Goal: Task Accomplishment & Management: Manage account settings

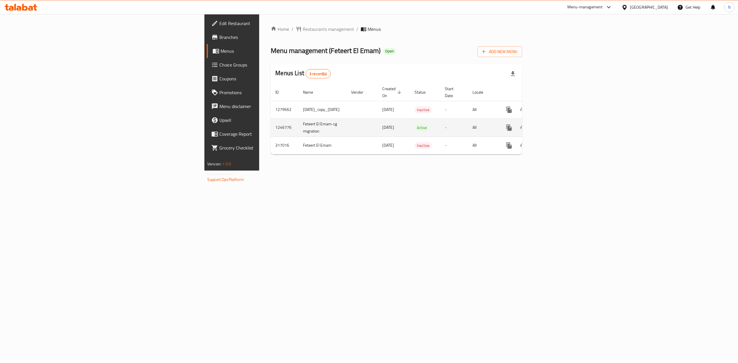
click at [554, 124] on icon "enhanced table" at bounding box center [551, 127] width 7 height 7
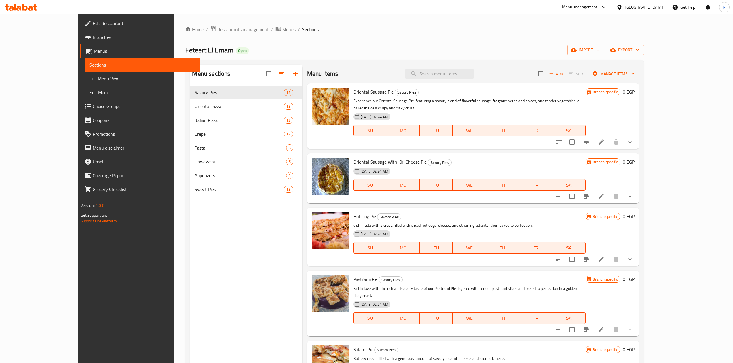
drag, startPoint x: 176, startPoint y: 209, endPoint x: 245, endPoint y: 168, distance: 79.9
click at [190, 210] on div "Menu sections Savory Pies 15 Oriental Pizza 13 Italian Pizza 13 Crepe 12 Pasta …" at bounding box center [246, 246] width 112 height 363
click at [633, 139] on icon "show more" at bounding box center [629, 142] width 7 height 7
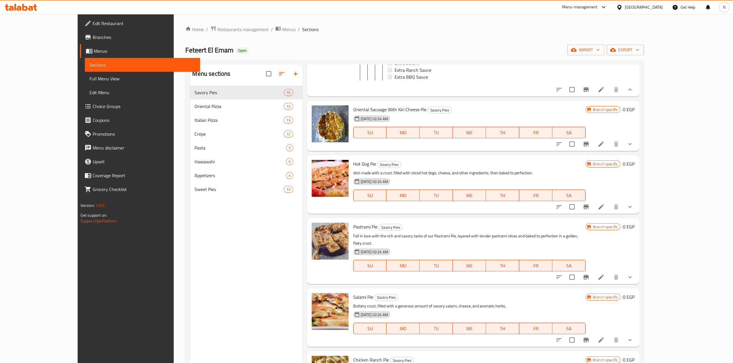
scroll to position [269, 0]
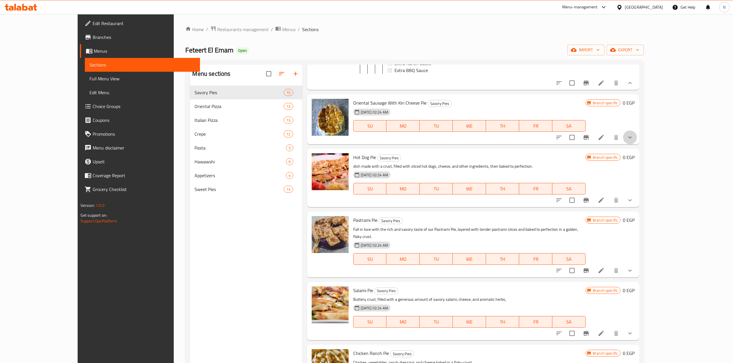
click at [637, 140] on button "show more" at bounding box center [630, 138] width 14 height 14
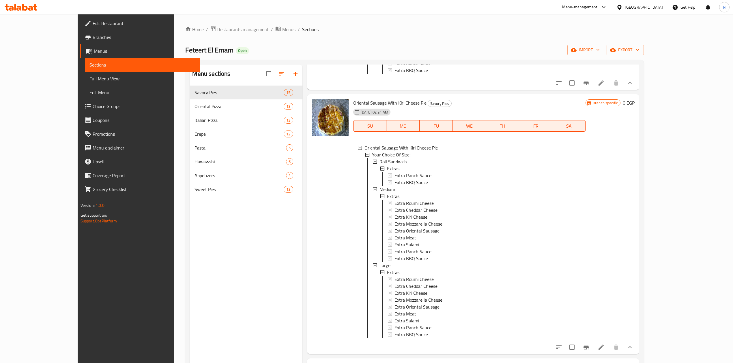
click at [93, 39] on span "Branches" at bounding box center [144, 37] width 103 height 7
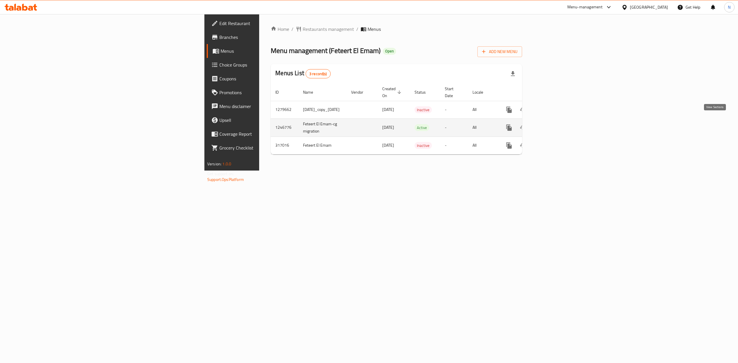
click at [558, 121] on link "enhanced table" at bounding box center [551, 128] width 14 height 14
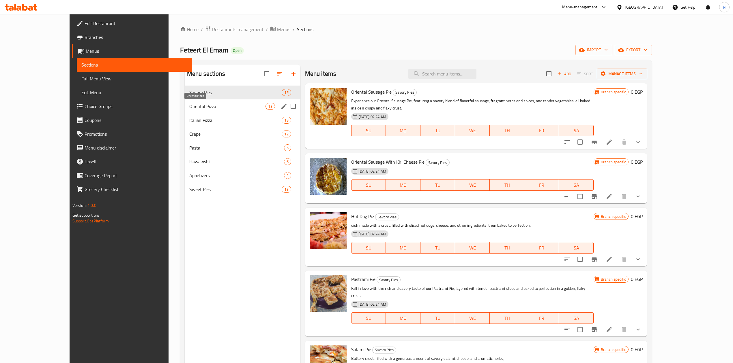
click at [189, 109] on span "Oriental Pizza" at bounding box center [227, 106] width 76 height 7
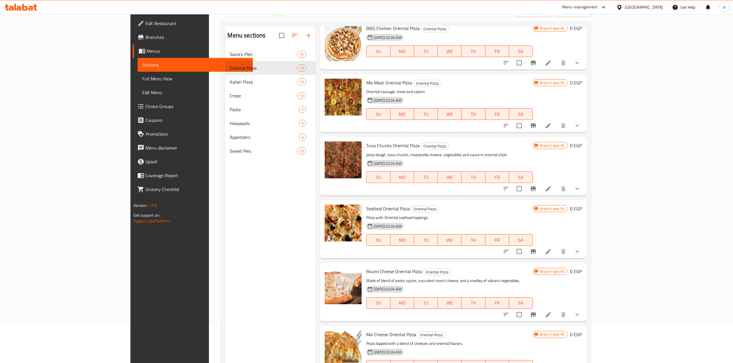
scroll to position [385, 0]
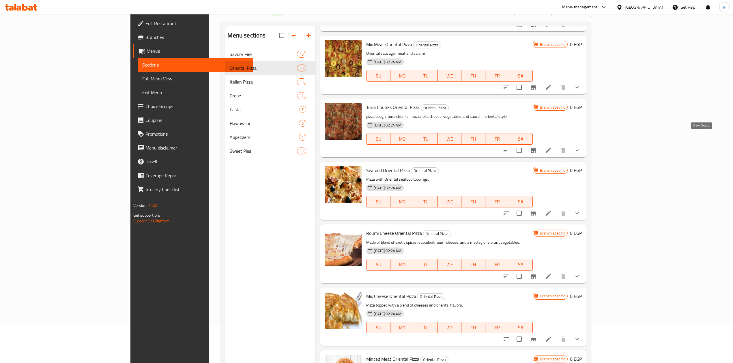
click at [580, 147] on icon "show more" at bounding box center [576, 150] width 7 height 7
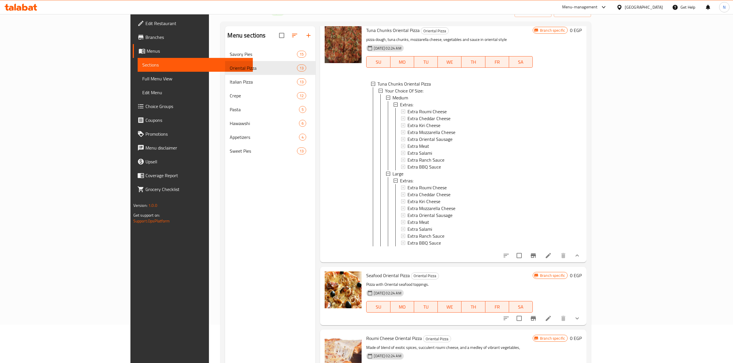
scroll to position [500, 0]
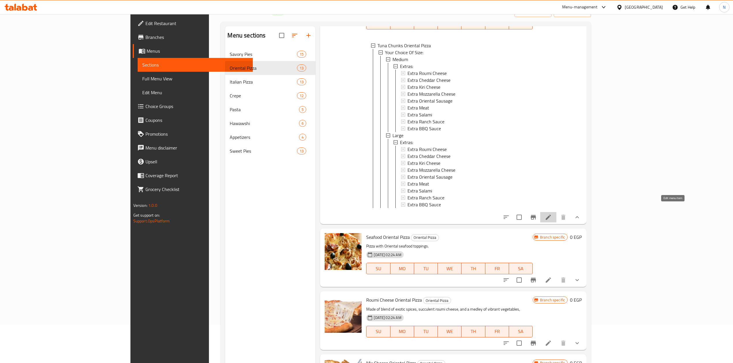
click at [552, 214] on icon at bounding box center [548, 217] width 7 height 7
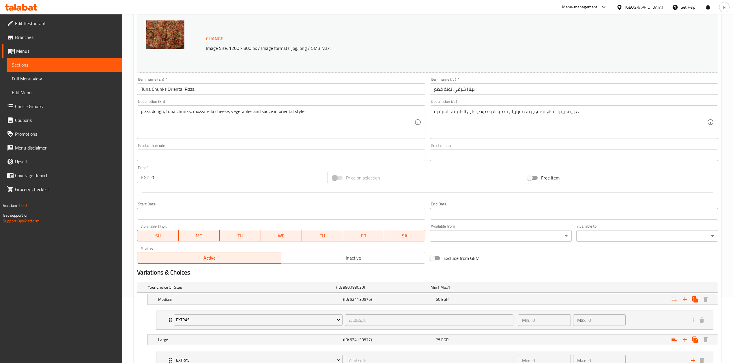
scroll to position [114, 0]
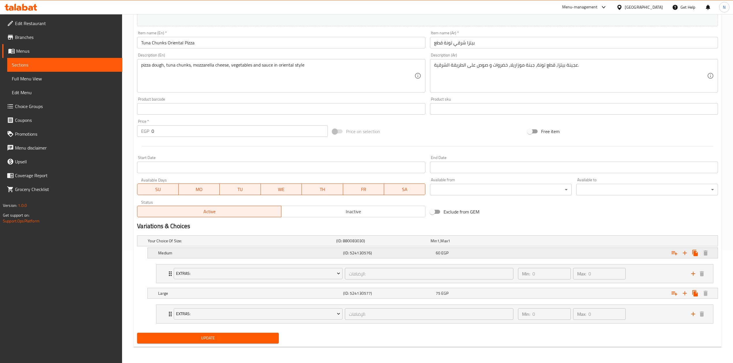
click at [158, 254] on h5 "Medium" at bounding box center [249, 253] width 183 height 6
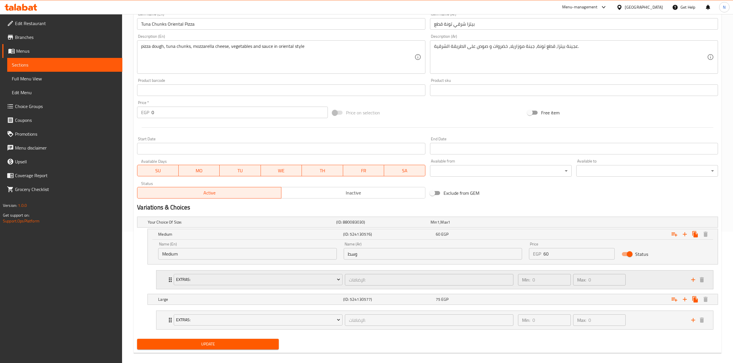
scroll to position [139, 0]
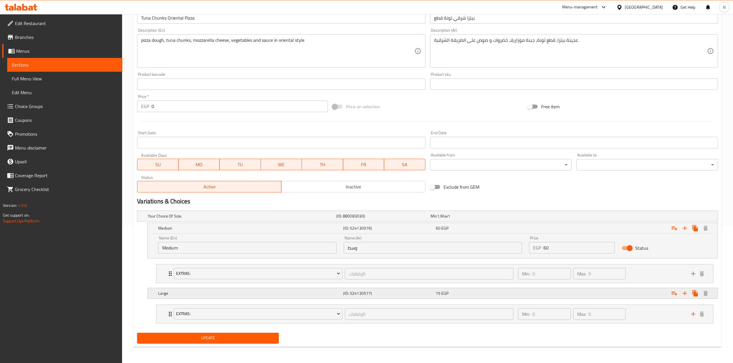
click at [172, 293] on h5 "Large" at bounding box center [249, 294] width 183 height 6
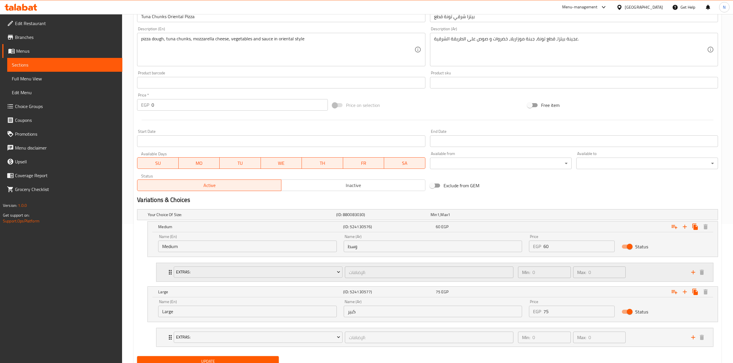
click at [166, 275] on div "Extras: الإضافات: ​ Min: 0 ​ Max: 0 ​" at bounding box center [434, 272] width 556 height 18
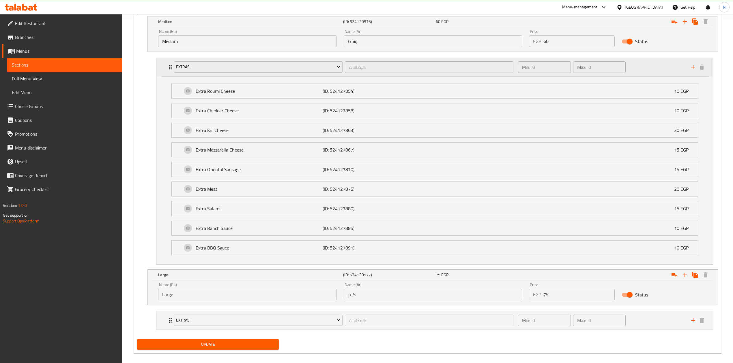
scroll to position [354, 0]
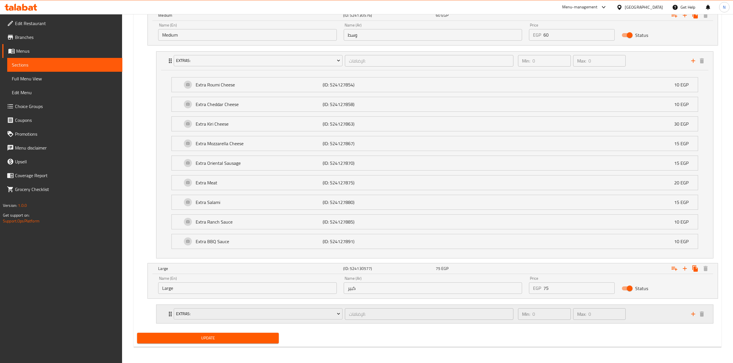
click at [172, 312] on div "Extras: الإضافات: ​" at bounding box center [343, 314] width 346 height 18
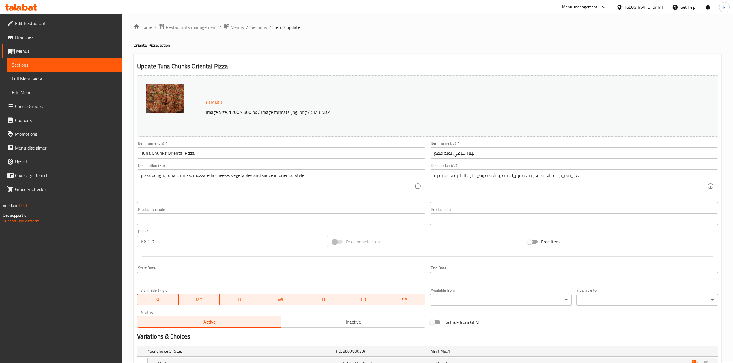
scroll to position [0, 0]
click at [259, 30] on span "Sections" at bounding box center [258, 29] width 16 height 7
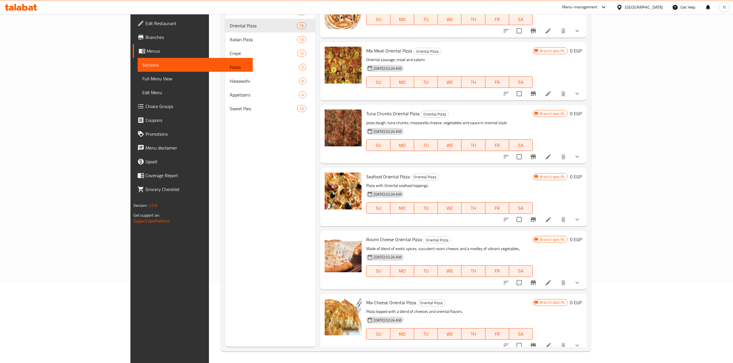
scroll to position [338, 0]
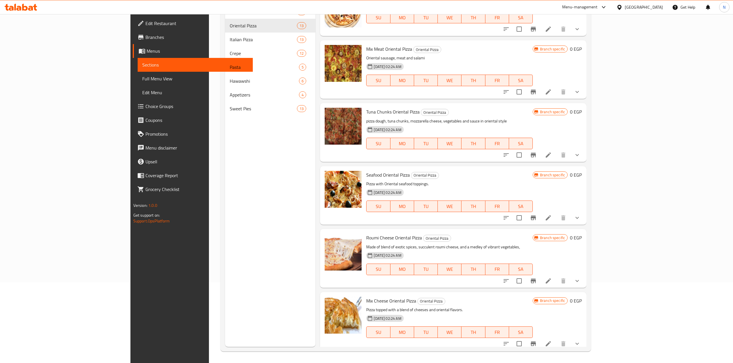
click at [584, 211] on button "show more" at bounding box center [577, 218] width 14 height 14
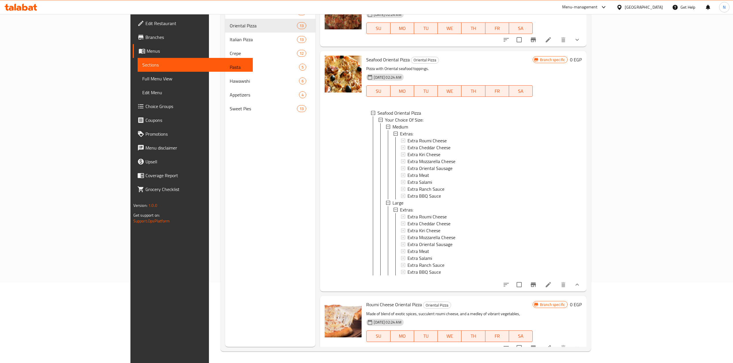
scroll to position [415, 0]
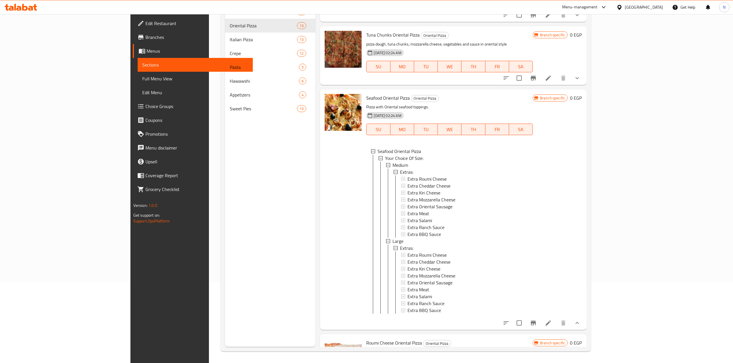
click at [657, 10] on div "Egypt" at bounding box center [644, 7] width 38 height 6
click at [607, 84] on div "Jordan" at bounding box center [619, 84] width 87 height 13
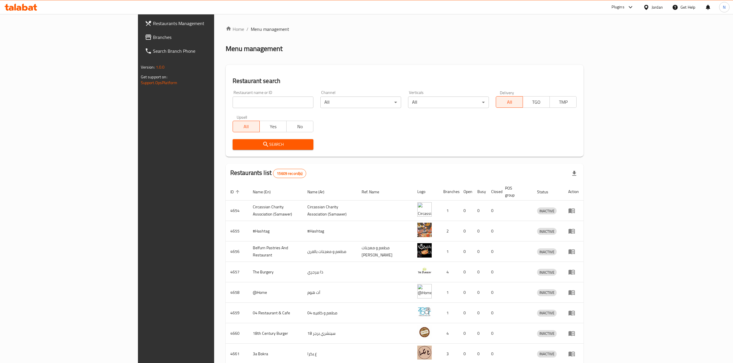
click at [153, 35] on span "Branches" at bounding box center [204, 37] width 103 height 7
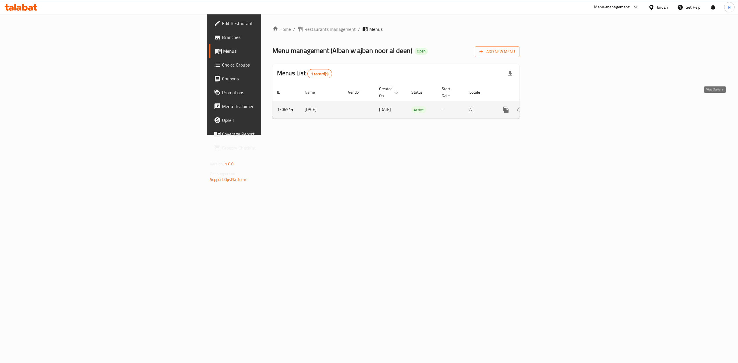
click at [555, 106] on link "enhanced table" at bounding box center [548, 110] width 14 height 14
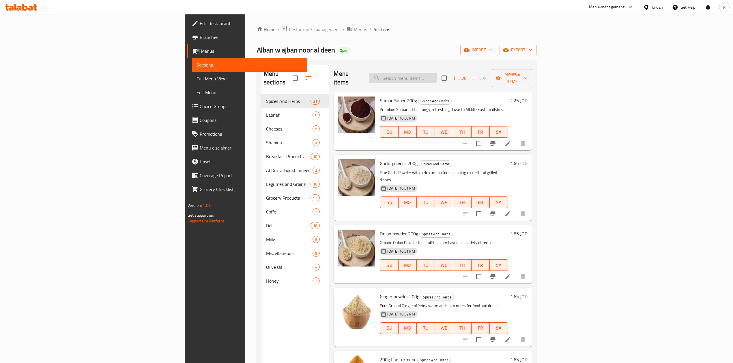
click at [437, 74] on input "search" at bounding box center [403, 78] width 68 height 10
paste input "Safwa Sunflower Oil 1.5L"
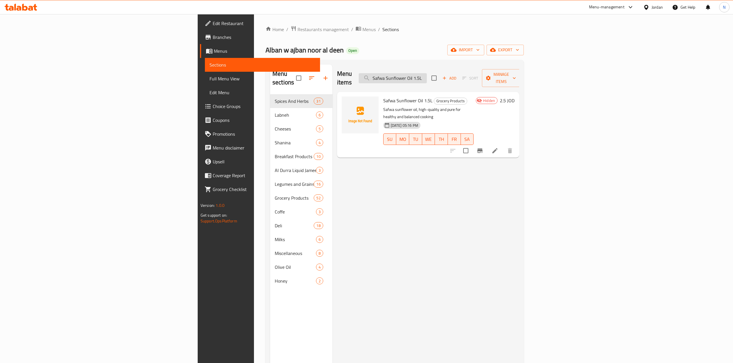
click at [427, 74] on input "Safwa Sunflower Oil 1.5L" at bounding box center [393, 78] width 68 height 10
paste input "Popcorn Kernels 500g"
click at [427, 74] on input "Safwa Sunflower Oil 1.5L" at bounding box center [393, 78] width 68 height 10
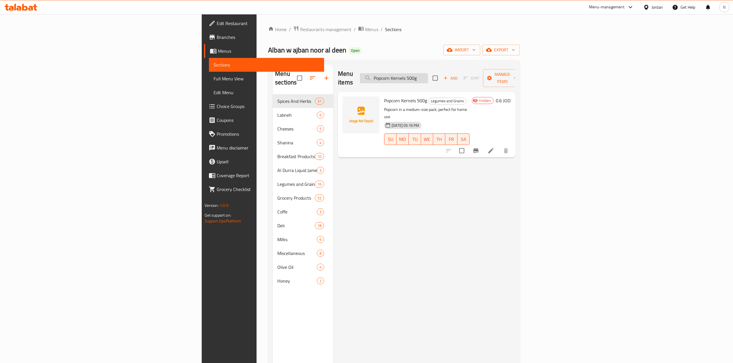
click at [428, 78] on input "Popcorn Kernels 500g" at bounding box center [394, 78] width 68 height 10
paste input "Whole Fava Beans 1k"
click at [428, 78] on input "Whole Fava Beans 1kg" at bounding box center [394, 78] width 68 height 10
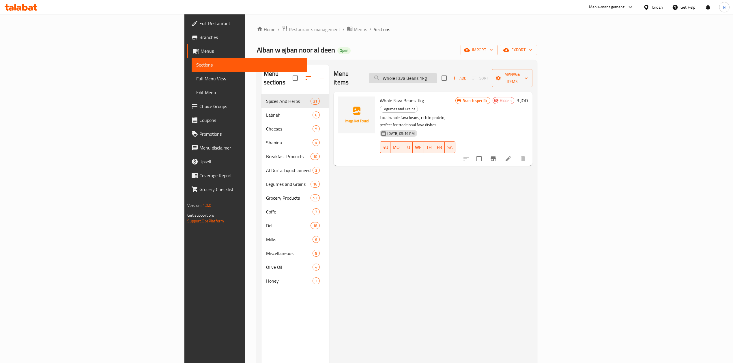
click at [437, 73] on input "Whole Fava Beans 1kg" at bounding box center [403, 78] width 68 height 10
paste input "ite"
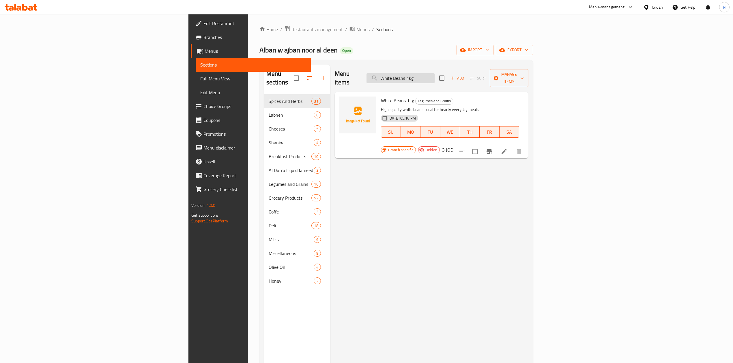
click at [434, 73] on input "White Beans 1kg" at bounding box center [400, 78] width 68 height 10
paste input "Popcorn Kernel"
click at [434, 73] on input "Popcorn Kernels 1kg" at bounding box center [400, 78] width 68 height 10
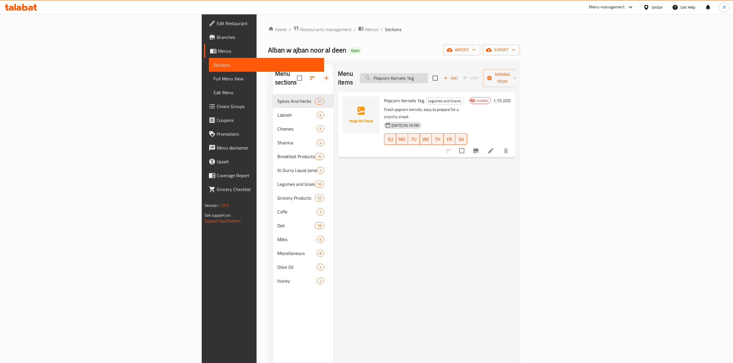
click at [428, 74] on input "Popcorn Kernels 1kg" at bounding box center [394, 78] width 68 height 10
paste input "500"
click at [428, 73] on input "Popcorn Kernels 500g" at bounding box center [394, 78] width 68 height 10
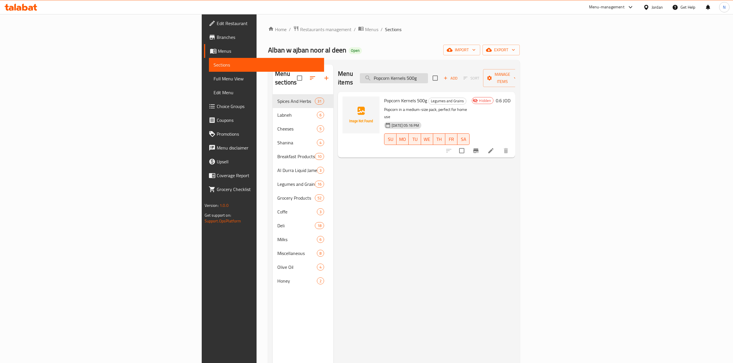
click at [428, 73] on input "Popcorn Kernels 500g" at bounding box center [394, 78] width 68 height 10
paste input "Zahret [PERSON_NAME] 1k"
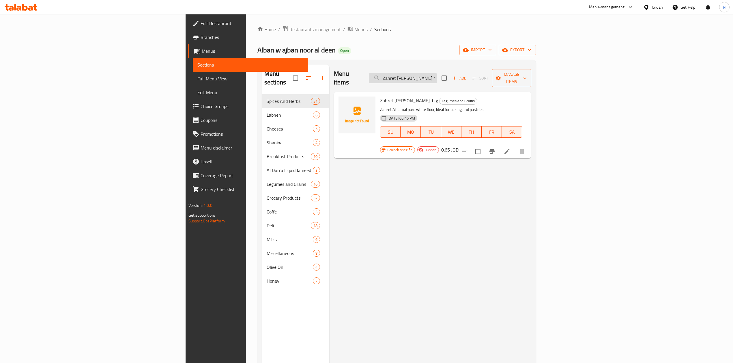
click at [437, 73] on input "Zahret [PERSON_NAME] 1kg" at bounding box center [403, 78] width 68 height 10
paste input "Pastazara Pasta Shapes 500"
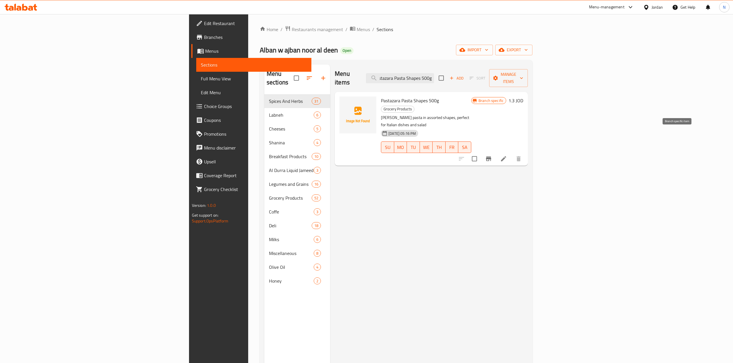
type input "Pastazara Pasta Shapes 500g"
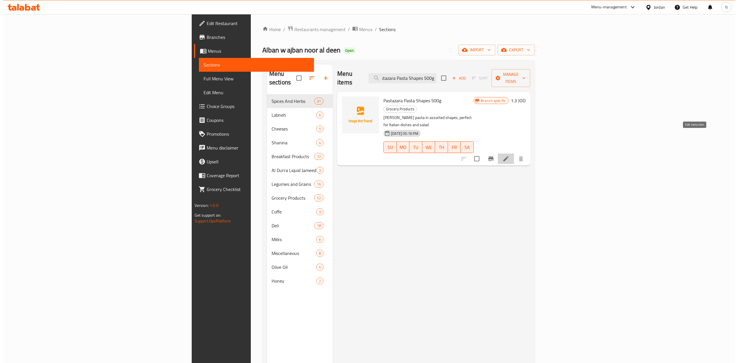
scroll to position [0, 0]
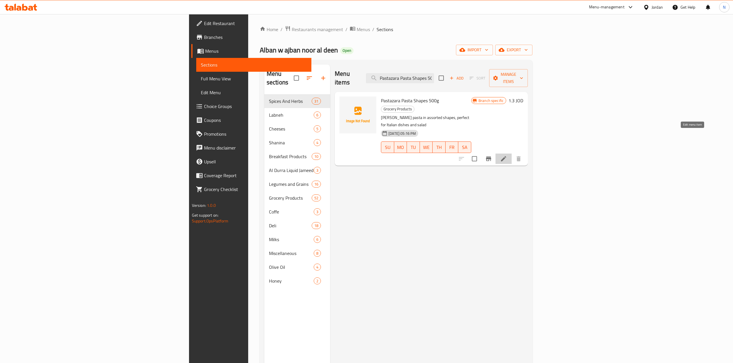
click at [506, 156] on icon at bounding box center [503, 158] width 5 height 5
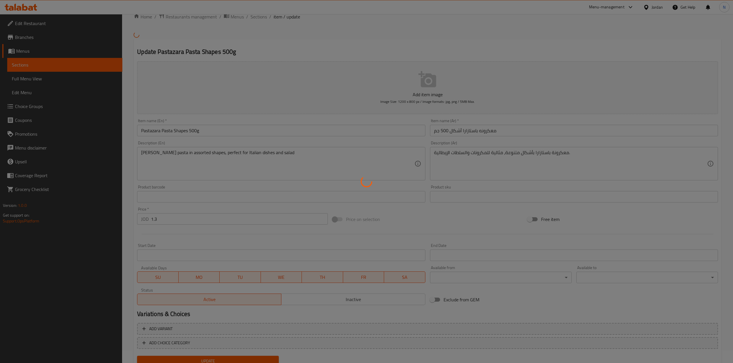
scroll to position [35, 0]
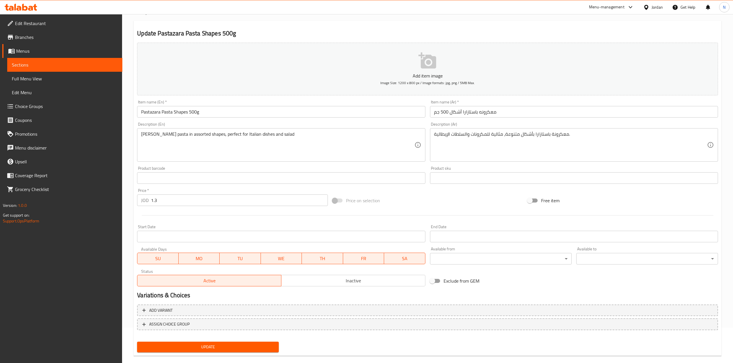
click at [366, 285] on span "Inactive" at bounding box center [353, 281] width 139 height 8
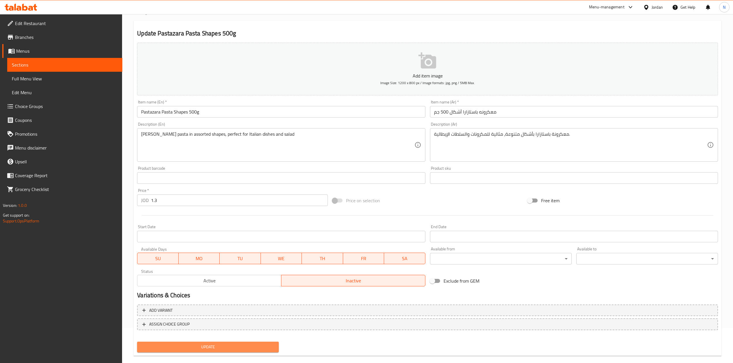
click at [242, 349] on span "Update" at bounding box center [208, 347] width 132 height 7
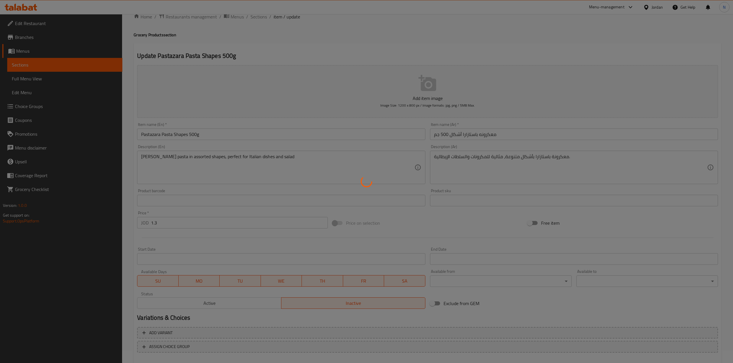
scroll to position [0, 0]
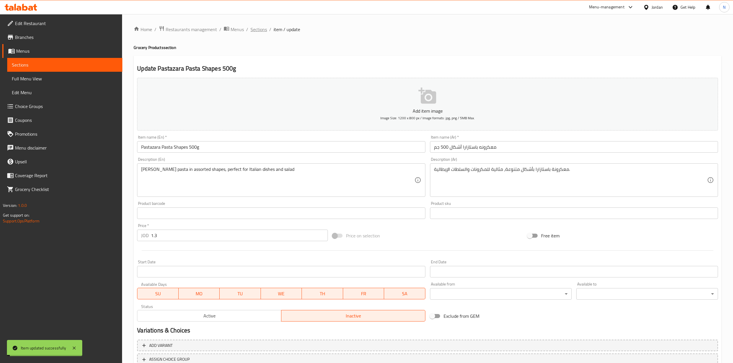
click at [258, 32] on span "Sections" at bounding box center [258, 29] width 16 height 7
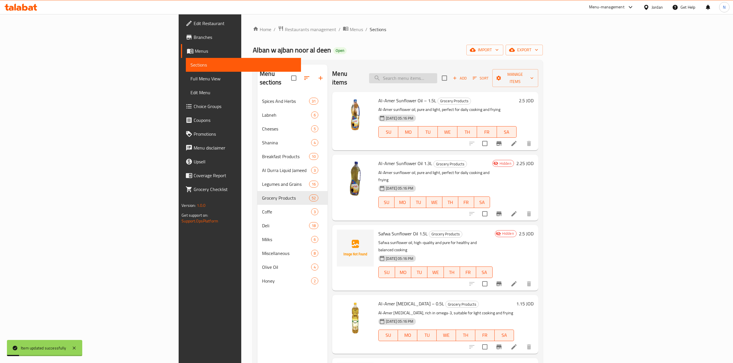
click at [437, 75] on input "search" at bounding box center [403, 78] width 68 height 10
paste input "Pastazara Pasta Shapes 500g"
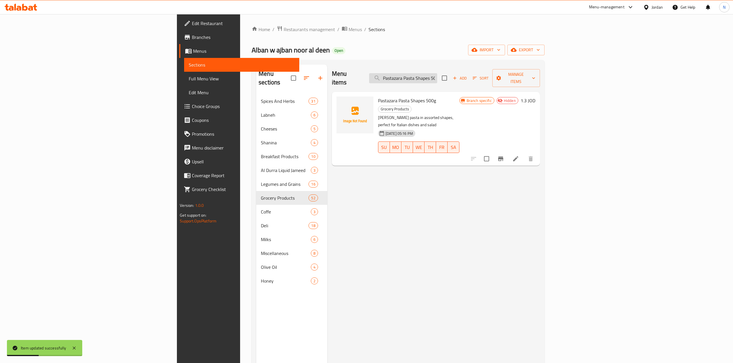
click at [437, 74] on input "Pastazara Pasta Shapes 500g" at bounding box center [403, 78] width 68 height 10
paste input "Spaghetti No.1"
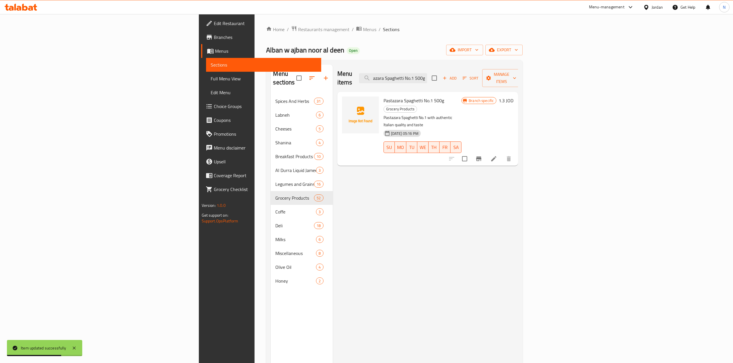
type input "Pastazara Spaghetti No.1 500g"
click at [497, 155] on icon at bounding box center [493, 158] width 7 height 7
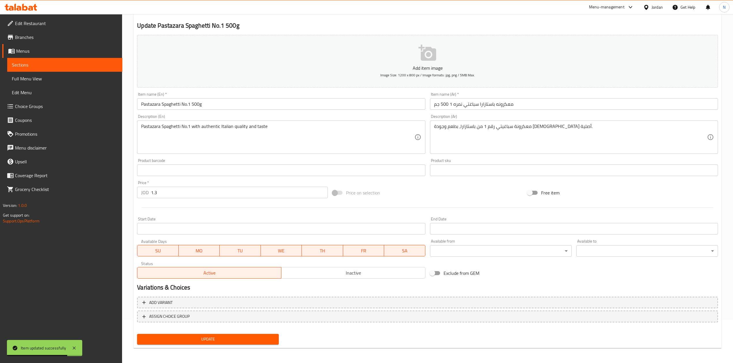
scroll to position [44, 0]
click at [344, 276] on span "Inactive" at bounding box center [353, 272] width 139 height 8
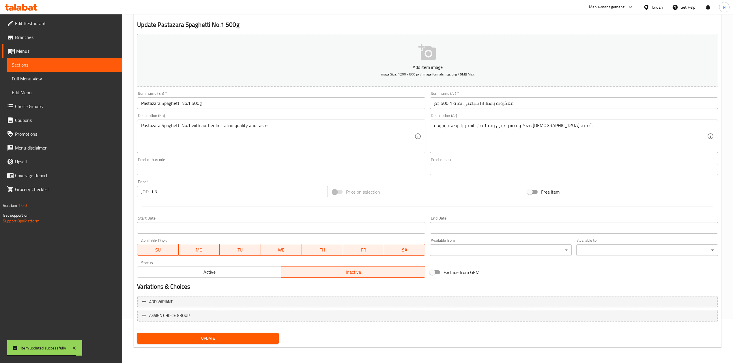
click at [243, 344] on div "Update" at bounding box center [208, 338] width 146 height 15
click at [241, 341] on span "Update" at bounding box center [208, 338] width 132 height 7
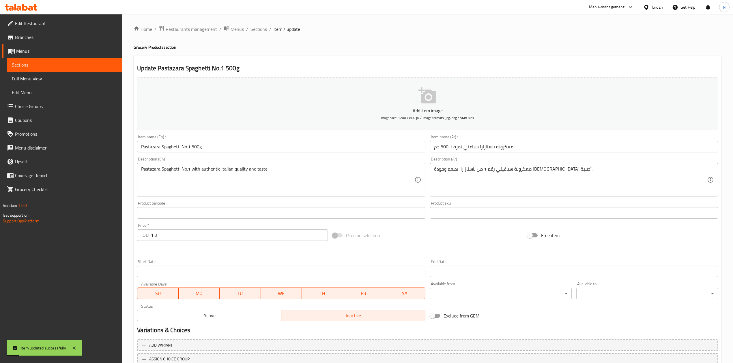
scroll to position [0, 0]
click at [257, 32] on span "Sections" at bounding box center [258, 29] width 16 height 7
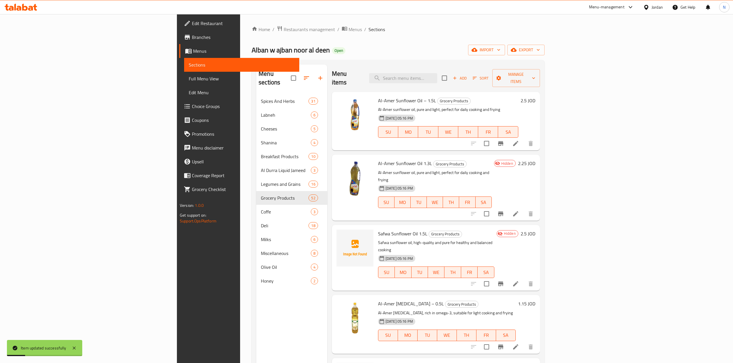
click at [445, 80] on div "Menu items Add Sort Manage items" at bounding box center [436, 78] width 208 height 27
click at [437, 73] on input "search" at bounding box center [403, 78] width 68 height 10
paste input "Pastazara Spaghetti No.1 500g"
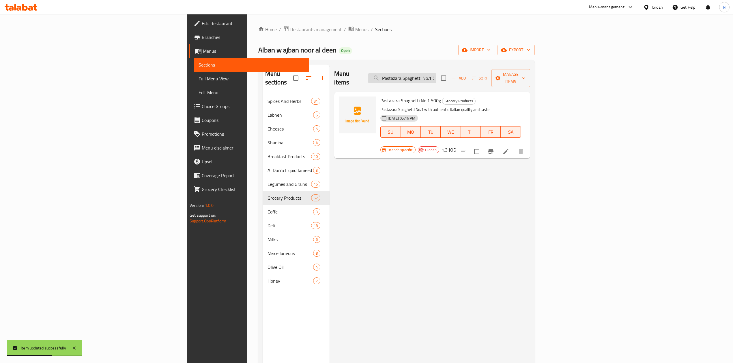
click at [436, 73] on input "Pastazara Spaghetti No.1 500g" at bounding box center [402, 78] width 68 height 10
paste input "Vermicelli 500G"
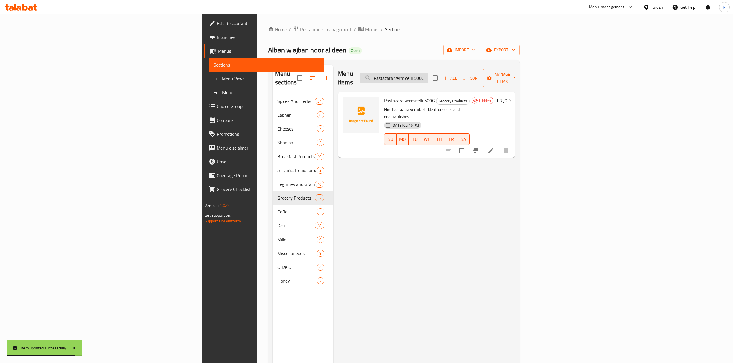
click at [428, 73] on input "Pastazara Vermicelli 500G" at bounding box center [394, 78] width 68 height 10
paste input "Green Olives 500g"
click at [428, 73] on input "Pastazara Vermicelli 500G" at bounding box center [394, 78] width 68 height 10
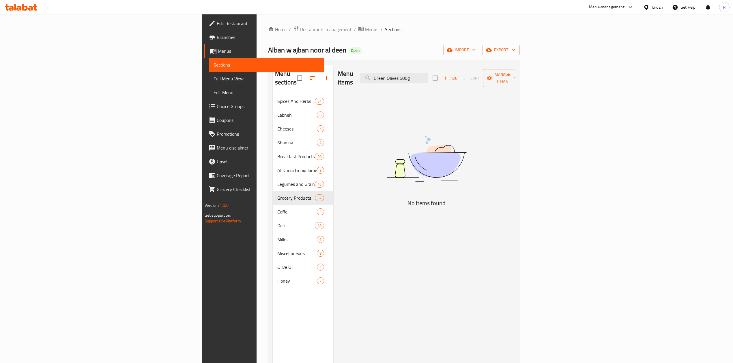
drag, startPoint x: 473, startPoint y: 72, endPoint x: 513, endPoint y: 77, distance: 40.4
click at [513, 77] on div "Menu items Green Olives 500g Add Sort Manage items" at bounding box center [426, 78] width 177 height 27
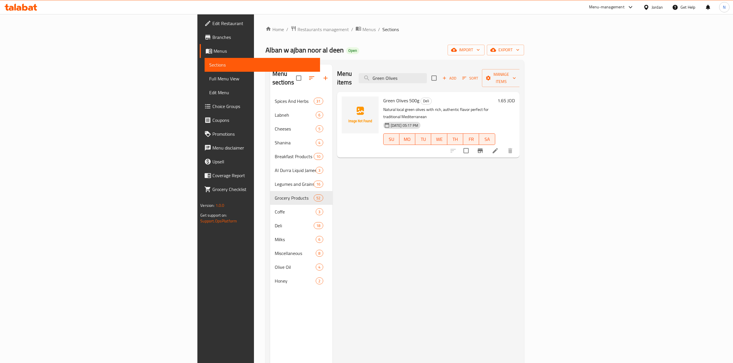
type input "Green Olives"
click at [517, 144] on div at bounding box center [481, 151] width 71 height 14
click at [503, 146] on li at bounding box center [495, 151] width 16 height 10
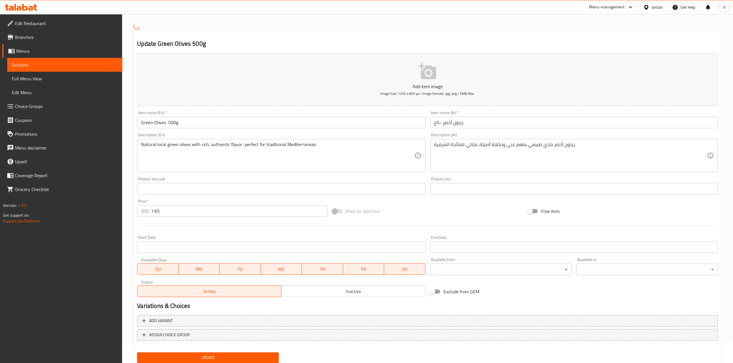
scroll to position [40, 0]
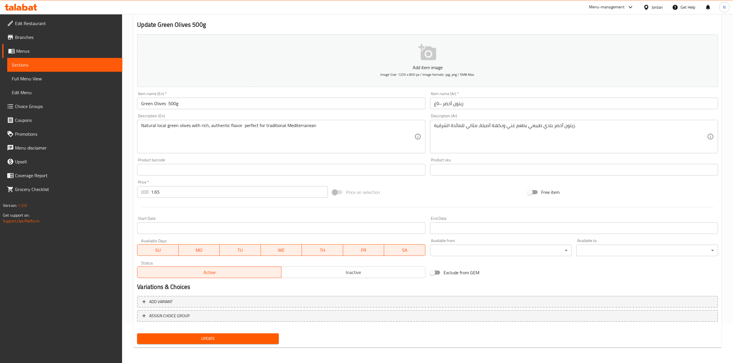
click at [344, 271] on span "Inactive" at bounding box center [353, 273] width 139 height 8
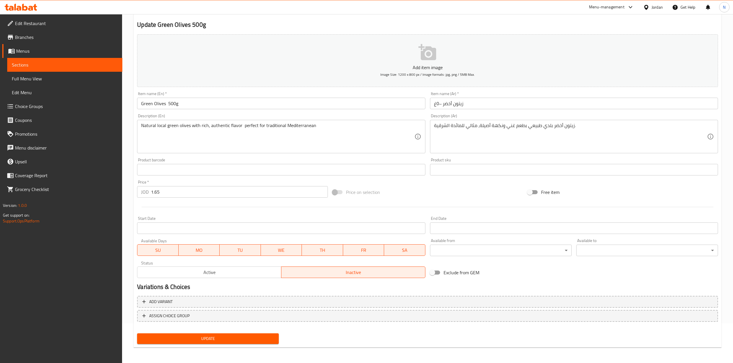
click at [199, 340] on span "Update" at bounding box center [208, 338] width 132 height 7
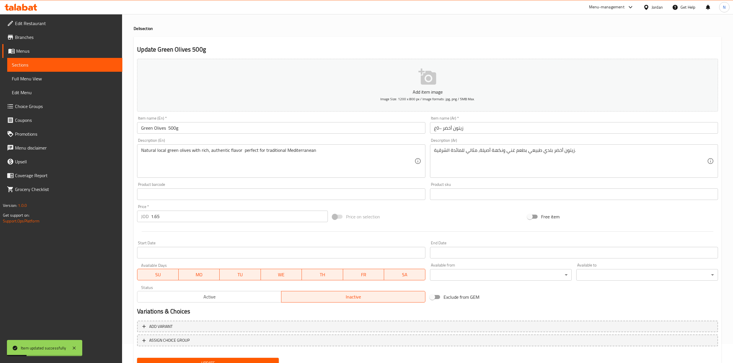
scroll to position [0, 0]
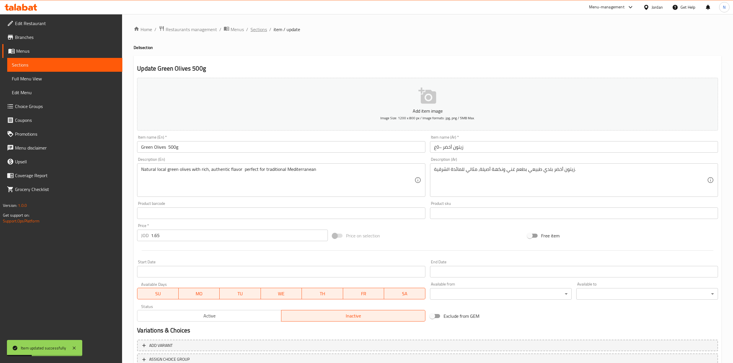
click at [264, 30] on span "Sections" at bounding box center [258, 29] width 16 height 7
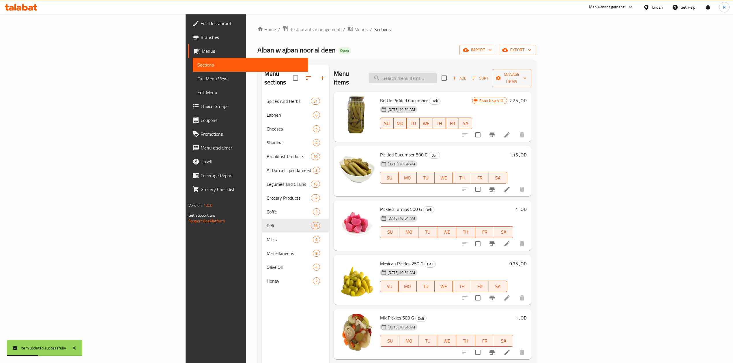
click at [437, 73] on input "search" at bounding box center [403, 78] width 68 height 10
paste input "Safwa Sunflower Oil 1.5L"
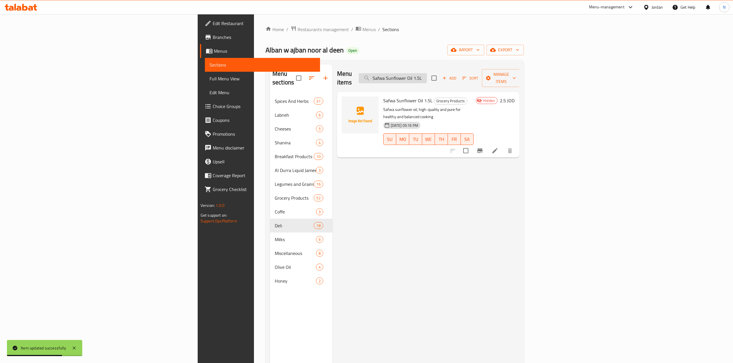
click at [427, 78] on input "Safwa Sunflower Oil 1.5L" at bounding box center [393, 78] width 68 height 10
paste input "Popcorn Kernels 500g"
click at [427, 78] on input "Popcorn Kernels 500g" at bounding box center [393, 78] width 68 height 10
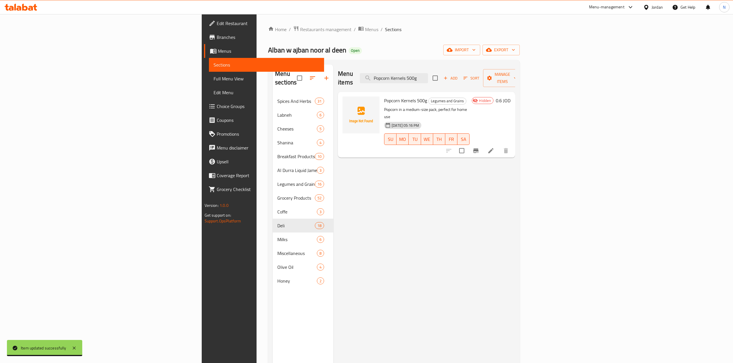
click at [486, 92] on div "Popcorn Kernels 500g Legumes and Grains Popcorn in a medium-size pack, perfect …" at bounding box center [426, 125] width 177 height 66
click at [428, 77] on input "Popcorn Kernels 500g" at bounding box center [394, 78] width 68 height 10
paste input "Whole Fava Beans 1k"
click at [428, 77] on input "Whole Fava Beans 1kg" at bounding box center [394, 78] width 68 height 10
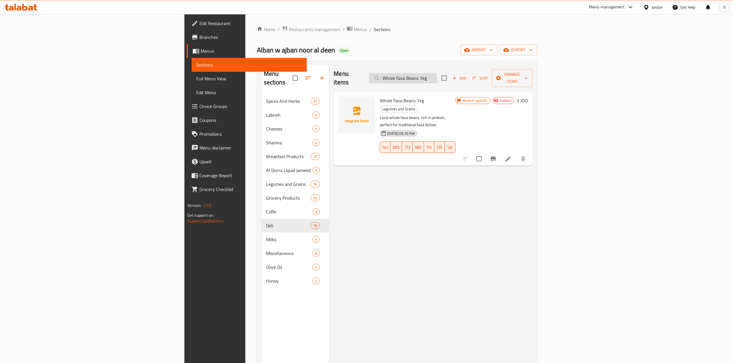
click at [437, 74] on input "Whole Fava Beans 1kg" at bounding box center [403, 78] width 68 height 10
paste input "ite"
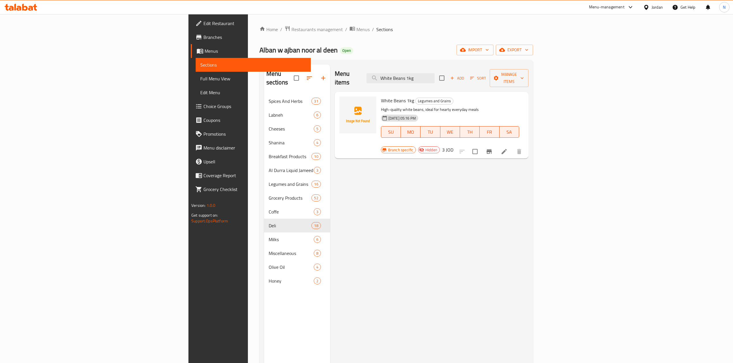
click at [461, 68] on div "Menu items White Beans 1kg Add Sort Manage items" at bounding box center [432, 78] width 194 height 27
click at [434, 75] on input "White Beans 1kg" at bounding box center [400, 78] width 68 height 10
paste input "Popcorn Kernel"
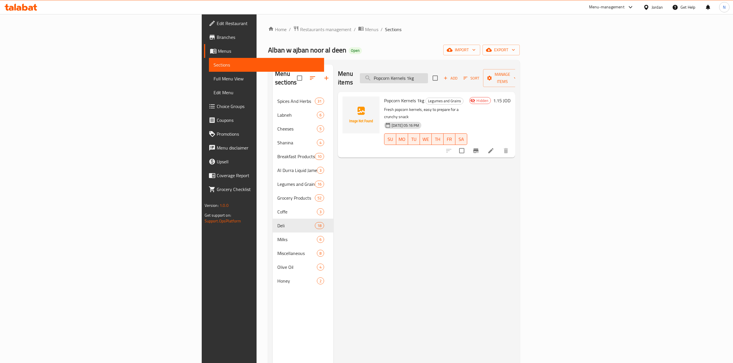
click at [428, 75] on input "Popcorn Kernels 1kg" at bounding box center [394, 78] width 68 height 10
paste input "500"
click at [428, 73] on input "Popcorn Kernels 500g" at bounding box center [394, 78] width 68 height 10
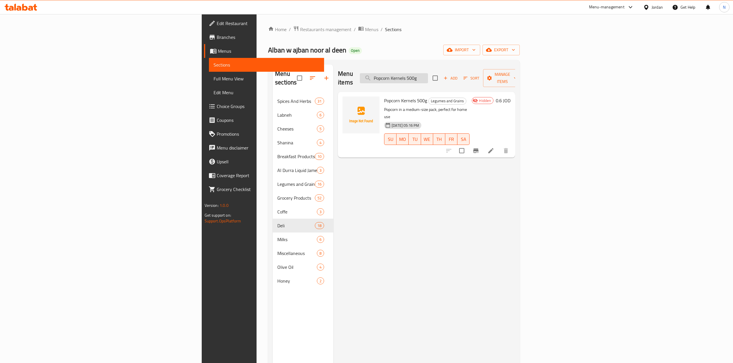
click at [428, 73] on input "Popcorn Kernels 500g" at bounding box center [394, 78] width 68 height 10
paste input "Zahret [PERSON_NAME] 1k"
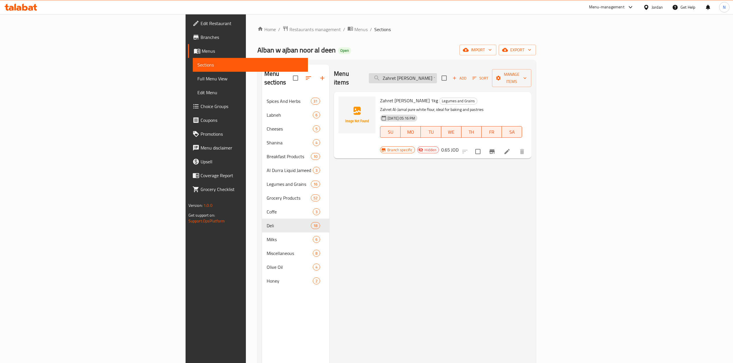
click at [437, 74] on input "Zahret [PERSON_NAME] 1kg" at bounding box center [403, 78] width 68 height 10
paste input "Pastazara Pasta Shapes 500"
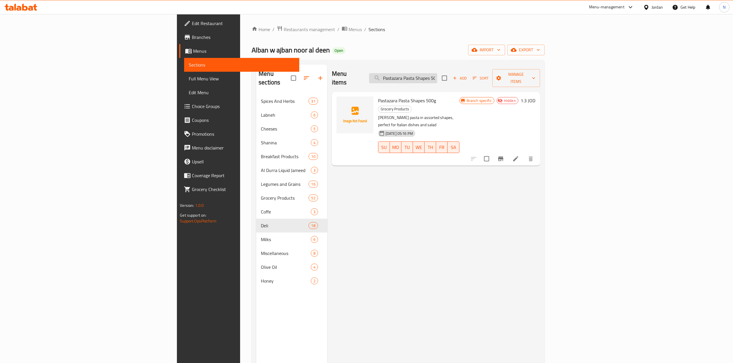
click at [437, 75] on input "Pastazara Pasta Shapes 500g" at bounding box center [403, 78] width 68 height 10
paste input "Spaghetti No.1"
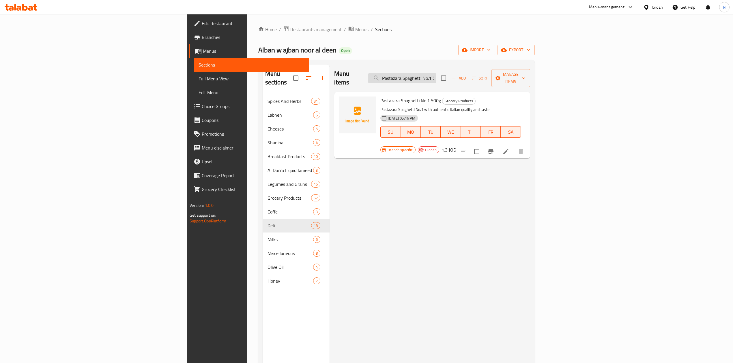
click at [436, 73] on input "Pastazara Spaghetti No.1 500g" at bounding box center [402, 78] width 68 height 10
paste input "Vermicelli 500G"
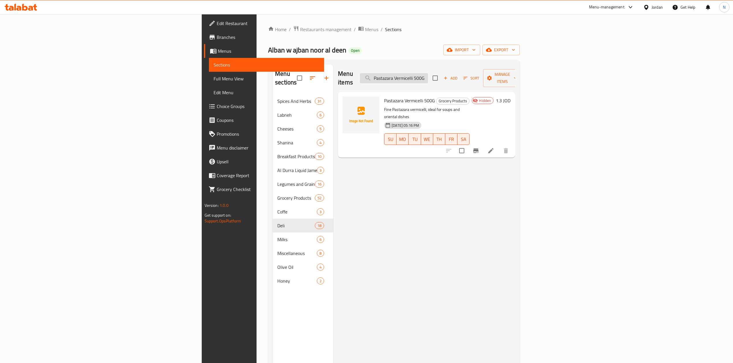
click at [428, 73] on input "Pastazara Vermicelli 500G" at bounding box center [394, 78] width 68 height 10
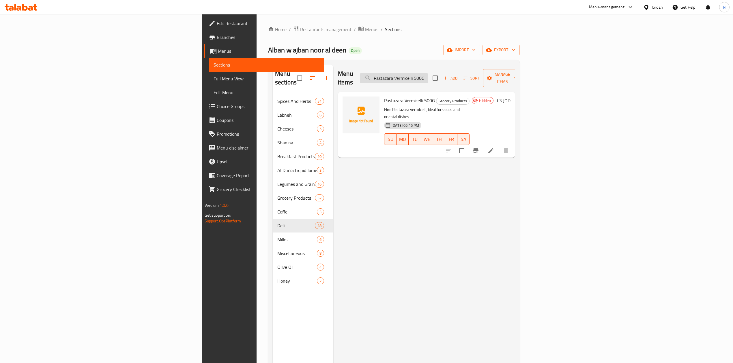
click at [428, 73] on input "Pastazara Vermicelli 500G" at bounding box center [394, 78] width 68 height 10
paste input "Green Olives 500g"
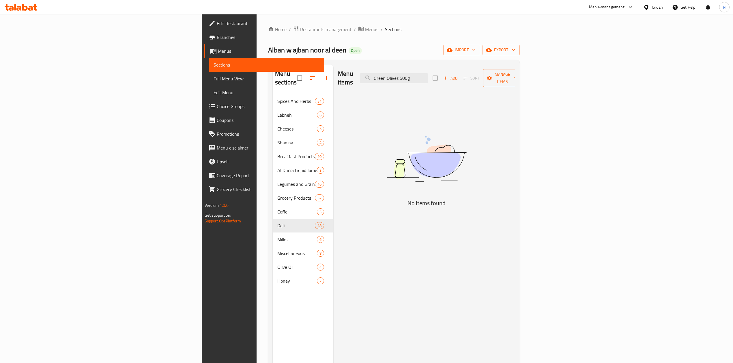
drag, startPoint x: 473, startPoint y: 78, endPoint x: 519, endPoint y: 79, distance: 46.7
click at [515, 79] on div "Menu items Green Olives 500g Add Sort Manage items" at bounding box center [426, 78] width 177 height 27
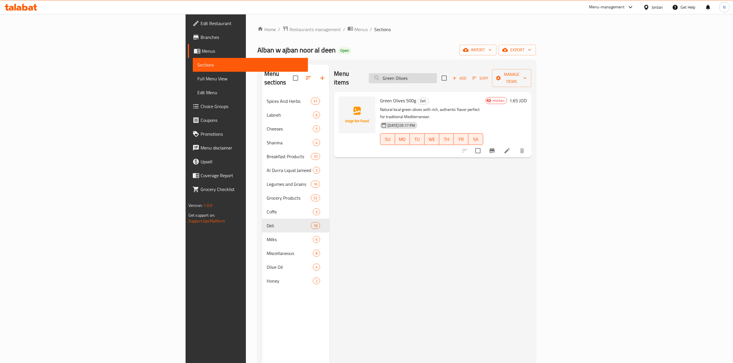
click at [437, 74] on input "Green Olives" at bounding box center [403, 78] width 68 height 10
paste input "Sliced Black Olives 200g"
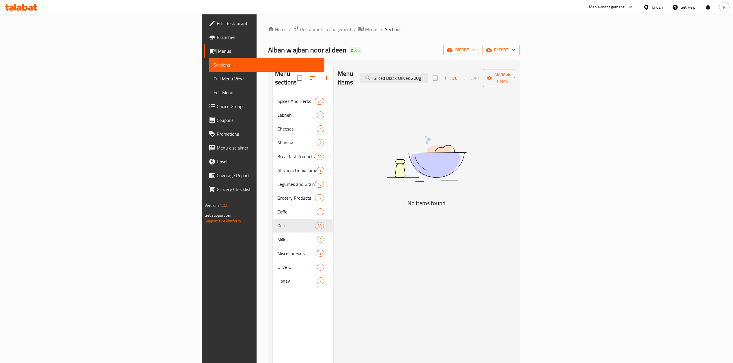
drag, startPoint x: 483, startPoint y: 73, endPoint x: 515, endPoint y: 81, distance: 32.1
click at [515, 81] on div "Menu items Sliced Black Olives 200g Add Sort Manage items" at bounding box center [426, 78] width 177 height 27
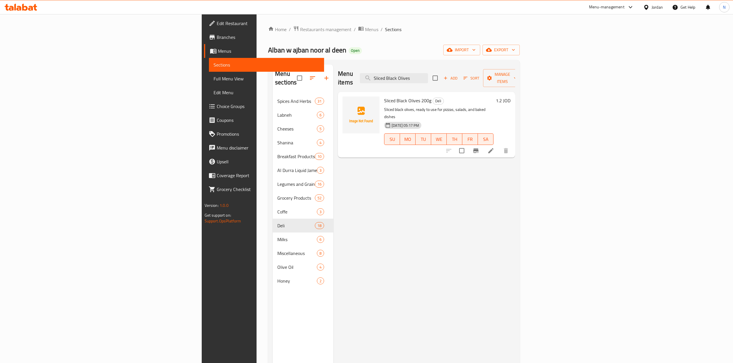
type input "Sliced Black Olives"
click at [499, 146] on li at bounding box center [491, 151] width 16 height 10
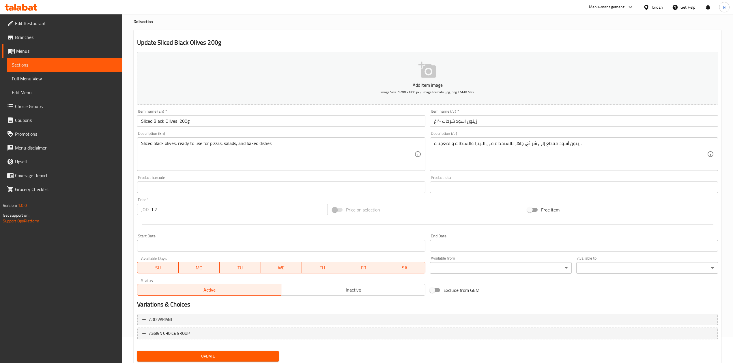
scroll to position [38, 0]
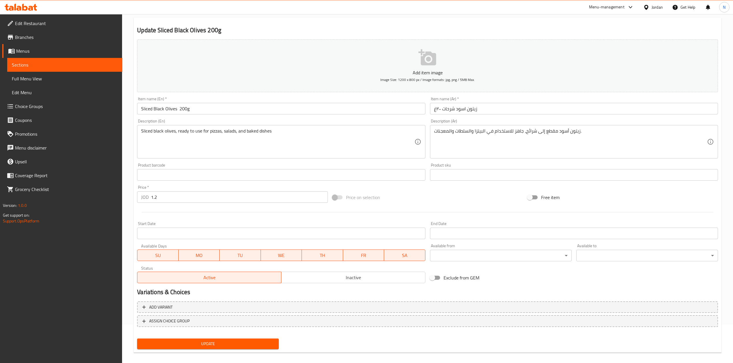
click at [360, 284] on div "Status Active Inactive" at bounding box center [281, 275] width 293 height 22
click at [339, 282] on span "Inactive" at bounding box center [353, 278] width 139 height 8
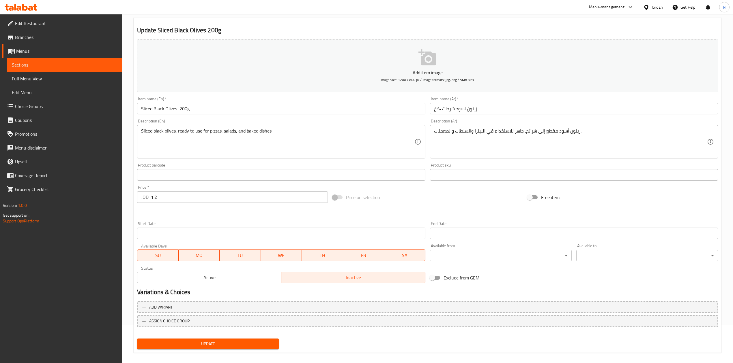
click at [255, 344] on span "Update" at bounding box center [208, 344] width 132 height 7
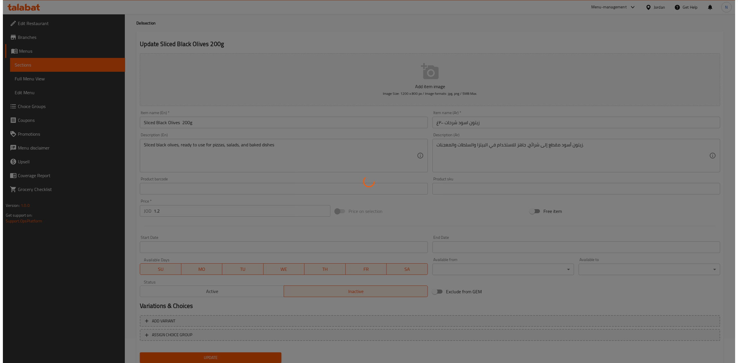
scroll to position [0, 0]
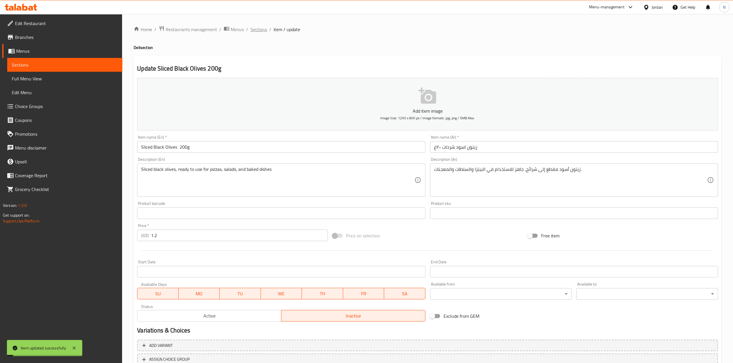
click at [257, 30] on span "Sections" at bounding box center [258, 29] width 16 height 7
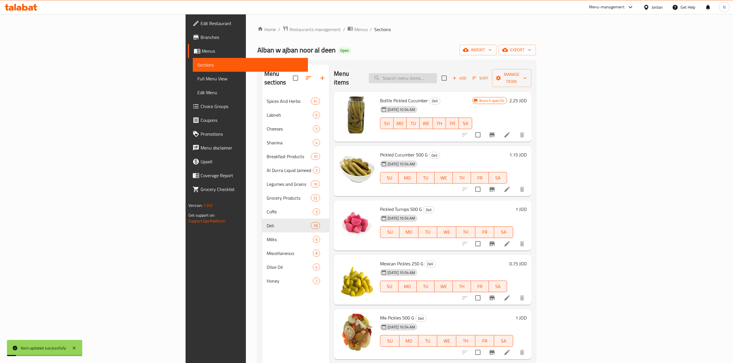
click at [437, 75] on input "search" at bounding box center [403, 78] width 68 height 10
paste input "Sliced Black Olives 200g"
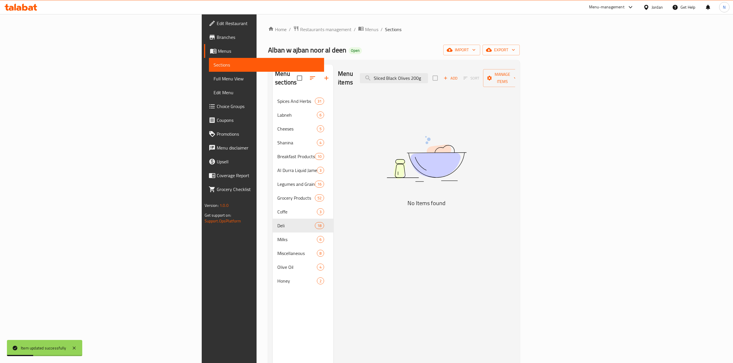
drag, startPoint x: 484, startPoint y: 72, endPoint x: 507, endPoint y: 75, distance: 22.8
click at [507, 75] on div "Menu items Sliced Black Olives 200g Add Sort Manage items" at bounding box center [426, 78] width 177 height 27
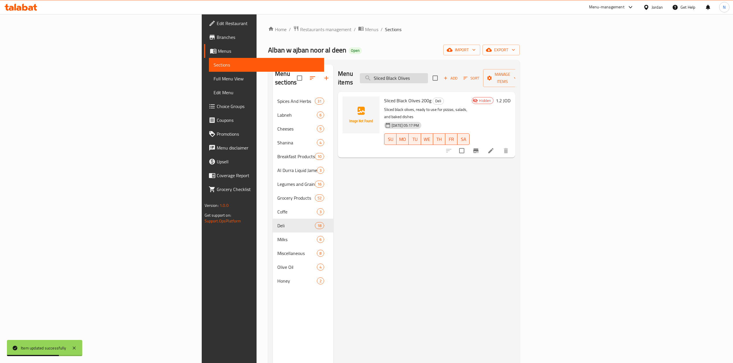
click at [428, 76] on input "Sliced Black Olives" at bounding box center [394, 78] width 68 height 10
paste input "panish Black Olives 200g"
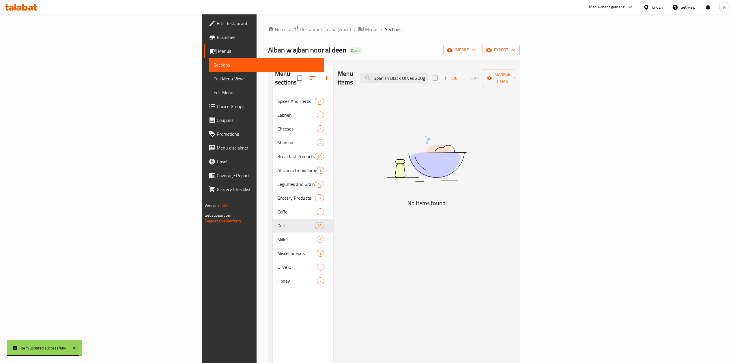
drag, startPoint x: 486, startPoint y: 74, endPoint x: 530, endPoint y: 80, distance: 44.2
click at [515, 80] on div "Menu items Spanish Black Olives 200g Add Sort Manage items" at bounding box center [426, 78] width 177 height 27
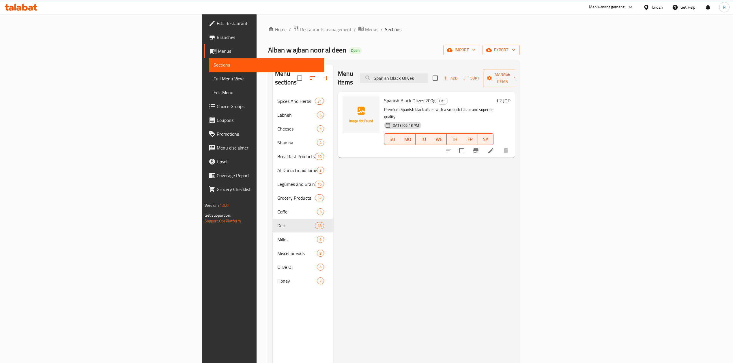
type input "Spanish Black Olives"
click at [499, 146] on li at bounding box center [491, 151] width 16 height 10
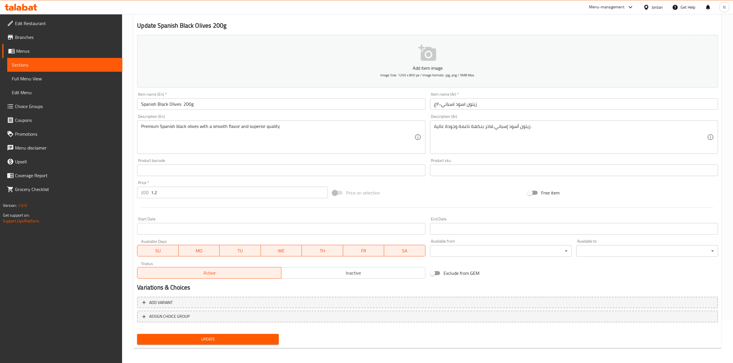
scroll to position [44, 0]
click at [351, 273] on span "Inactive" at bounding box center [353, 272] width 139 height 8
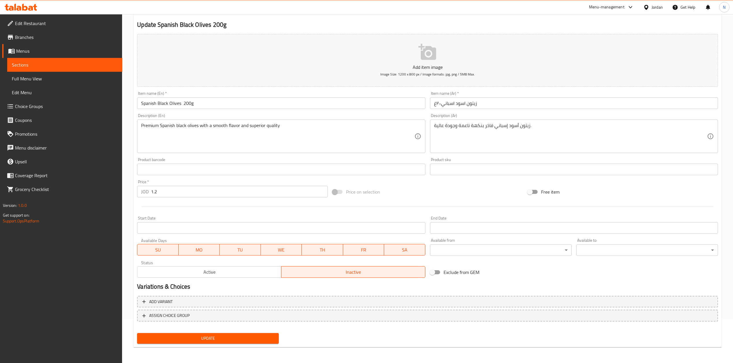
click at [191, 336] on span "Update" at bounding box center [208, 338] width 132 height 7
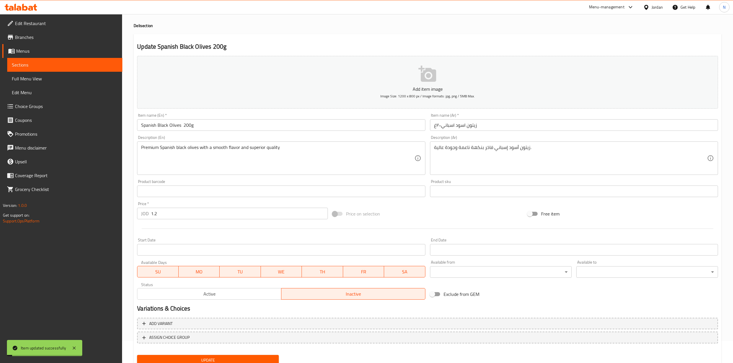
scroll to position [0, 0]
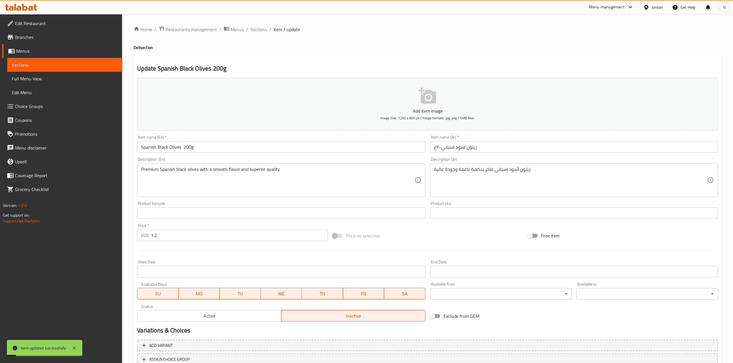
click at [261, 34] on div "Home / Restaurants management / Menus / Sections / item / update Deli section U…" at bounding box center [428, 211] width 588 height 370
click at [252, 28] on span "Sections" at bounding box center [258, 29] width 16 height 7
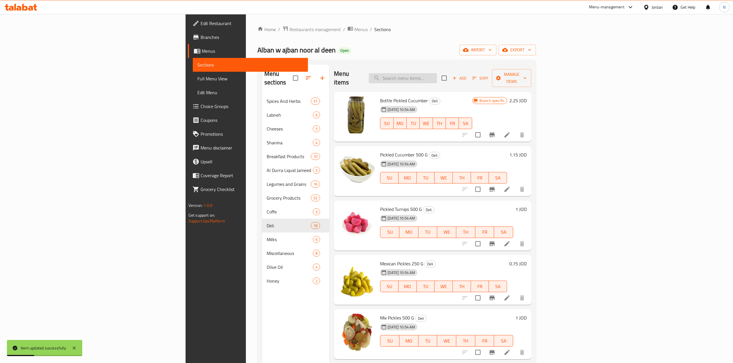
click at [437, 73] on input "search" at bounding box center [403, 78] width 68 height 10
paste input "Kaptillo Tomato Paste 1370g"
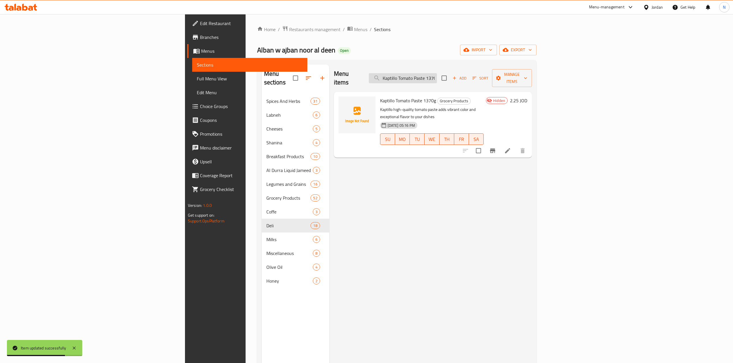
click at [437, 73] on input "Kaptillo Tomato Paste 1370g" at bounding box center [403, 78] width 68 height 10
paste input "uree 105"
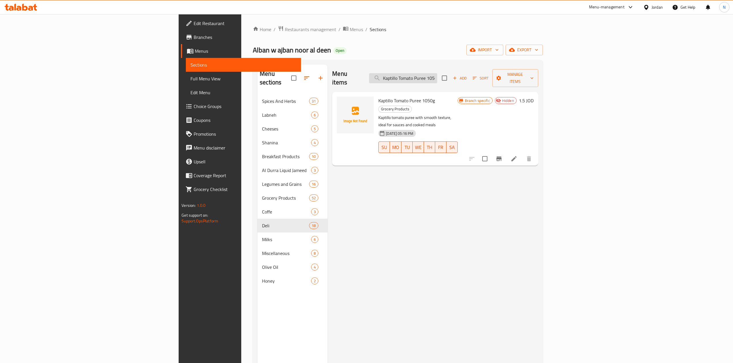
click at [437, 75] on input "Kaptillo Tomato Puree 1050g" at bounding box center [403, 78] width 68 height 10
paste input "Sun Bell Tuna"
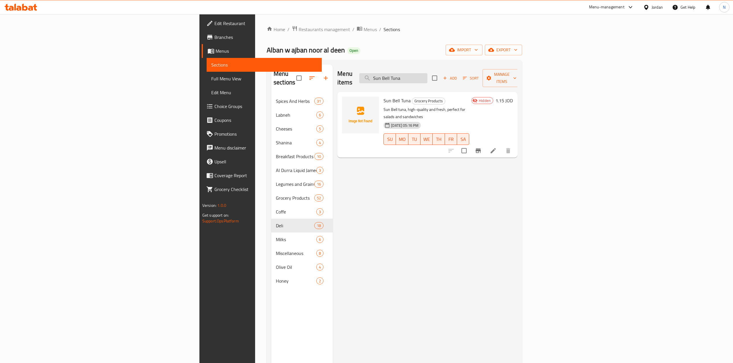
click at [427, 73] on input "Sun Bell Tuna" at bounding box center [393, 78] width 68 height 10
paste input "Unium Chicken Sausages"
click at [427, 73] on input "Sun Bell Tuna" at bounding box center [393, 78] width 68 height 10
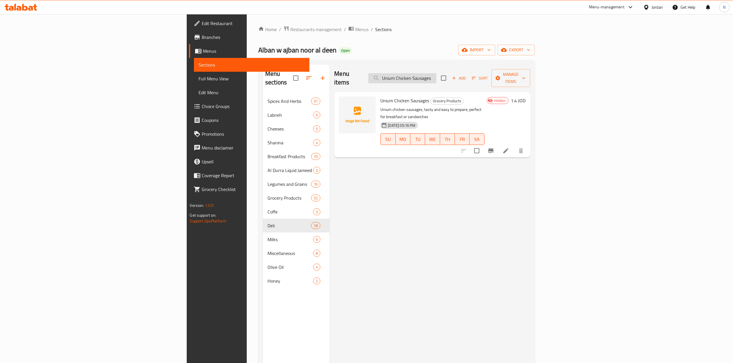
click at [436, 76] on input "Unium Chicken Sausages" at bounding box center [402, 78] width 68 height 10
paste input "Luncheon 800g"
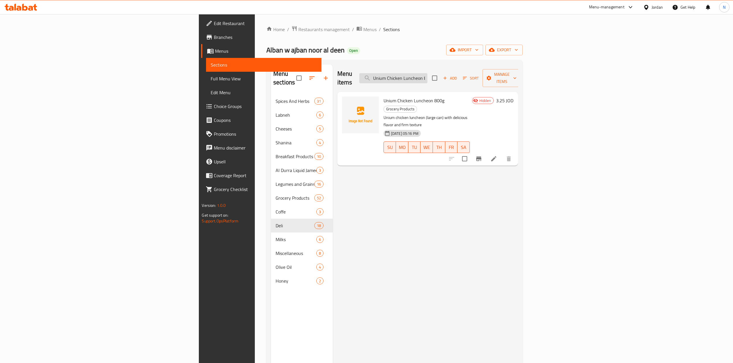
click at [427, 77] on input "Unium Chicken Luncheon 800g" at bounding box center [393, 78] width 68 height 10
paste input "34"
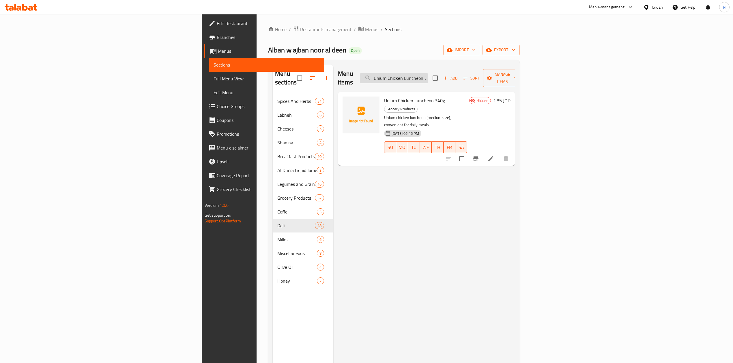
click at [428, 74] on input "Unium Chicken Luncheon 340g" at bounding box center [394, 78] width 68 height 10
paste input "20"
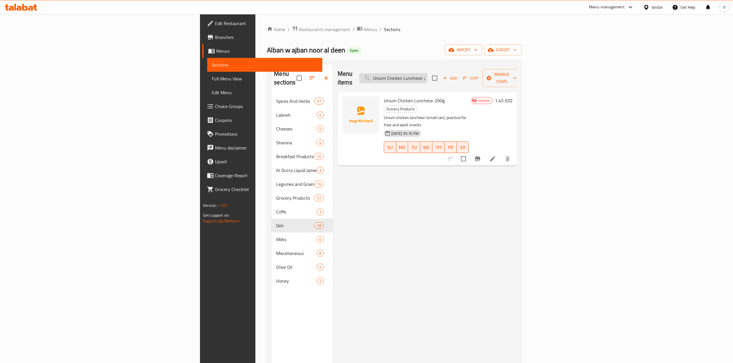
click at [427, 73] on input "Unium Chicken Luncheon 200g" at bounding box center [393, 78] width 68 height 10
paste input "Jameedco Jameed Cubes"
click at [427, 73] on input "Unium Chicken Luncheon 200g" at bounding box center [393, 78] width 68 height 10
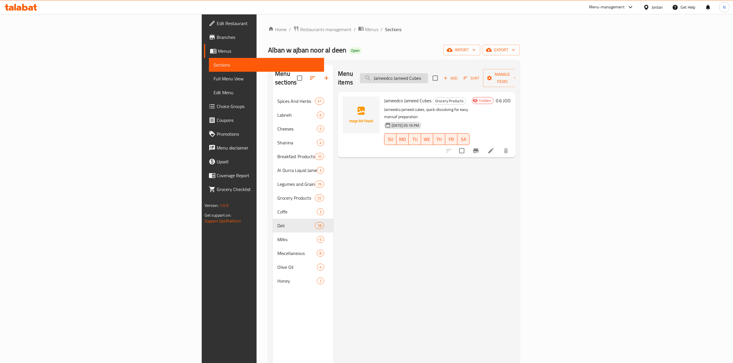
click at [428, 74] on input "Jameedco Jameed Cubes" at bounding box center [394, 78] width 68 height 10
paste input "Maggi Super Powde"
click at [428, 74] on input "Maggi Super Powde" at bounding box center [394, 78] width 68 height 10
drag, startPoint x: 485, startPoint y: 80, endPoint x: 483, endPoint y: 76, distance: 4.8
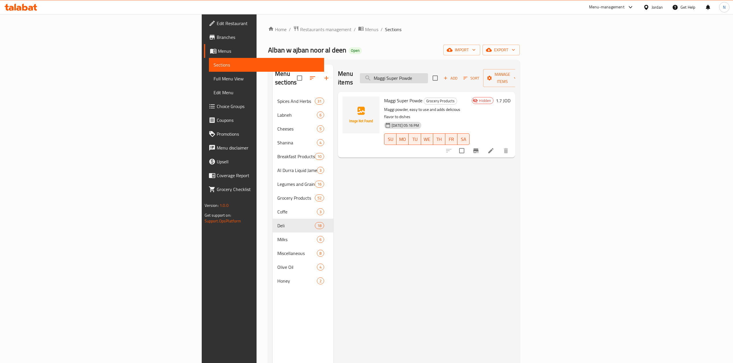
click at [485, 80] on div "Menu items Maggi Super Powde Add Sort Manage items" at bounding box center [426, 78] width 177 height 27
click at [428, 76] on input "Maggi Super Powde" at bounding box center [394, 78] width 68 height 10
paste input "Flax Seeds – 200g"
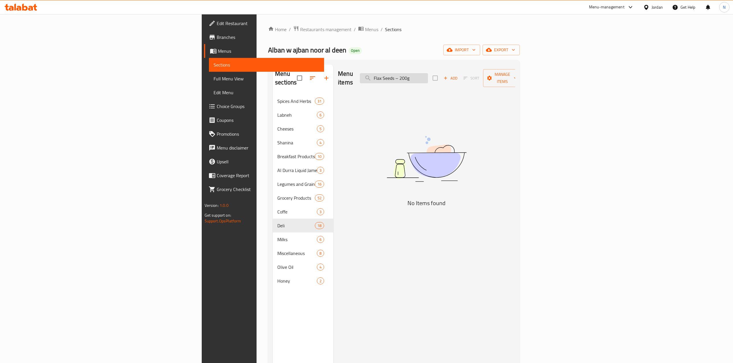
click at [428, 74] on input "Flax Seeds – 200g" at bounding box center [394, 78] width 68 height 10
drag, startPoint x: 468, startPoint y: 74, endPoint x: 506, endPoint y: 80, distance: 38.6
click at [506, 80] on div "Menu items Flax Seeds – 200g Add Sort Manage items" at bounding box center [426, 78] width 177 height 27
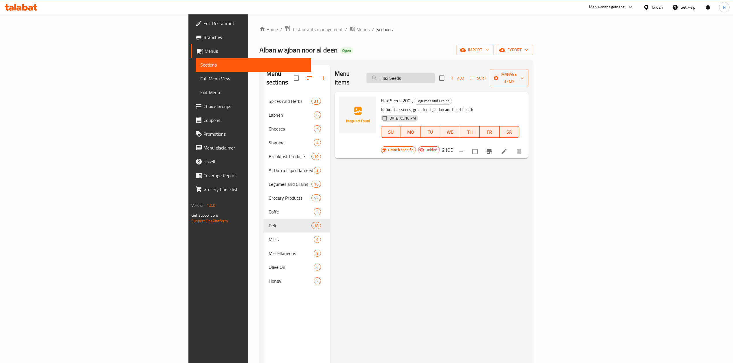
click at [434, 74] on input "Flax Seeds" at bounding box center [400, 78] width 68 height 10
paste input "Garden Cress Seeds 200g"
click at [434, 74] on input "Garden Cress Seeds 200g" at bounding box center [400, 78] width 68 height 10
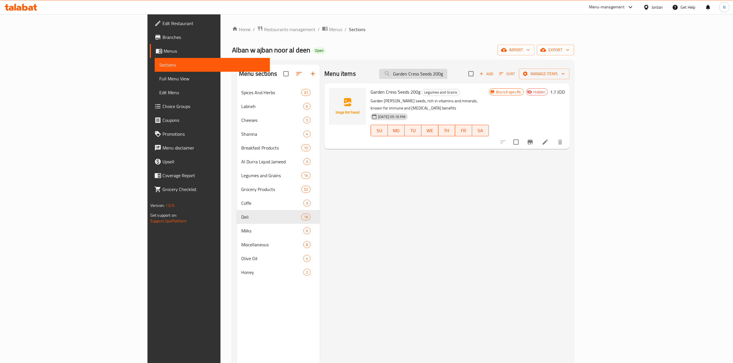
click at [447, 73] on input "Garden Cress Seeds 200g" at bounding box center [413, 74] width 68 height 10
paste input "[PERSON_NAME] Full Cream Cream 17"
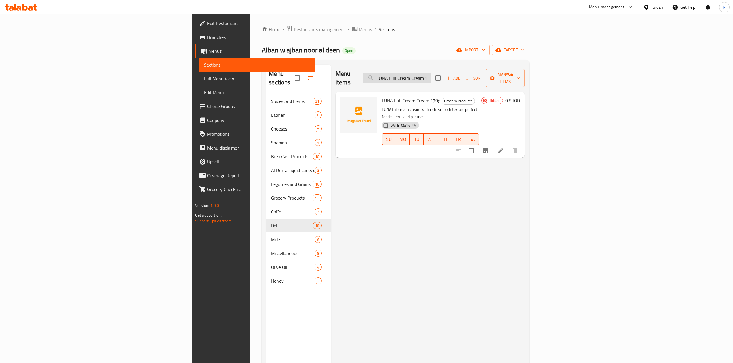
click at [431, 76] on input "LUNA Full Cream Cream 170g" at bounding box center [397, 78] width 68 height 10
paste input "Evaporated Milk"
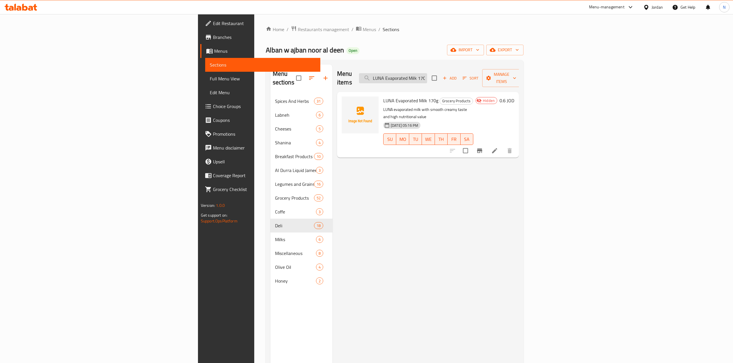
click at [427, 76] on input "LUNA Evaporated Milk 170g" at bounding box center [393, 78] width 68 height 10
paste input "Sweet Corn 195"
click at [427, 76] on input "Sweet Corn 195g" at bounding box center [393, 78] width 68 height 10
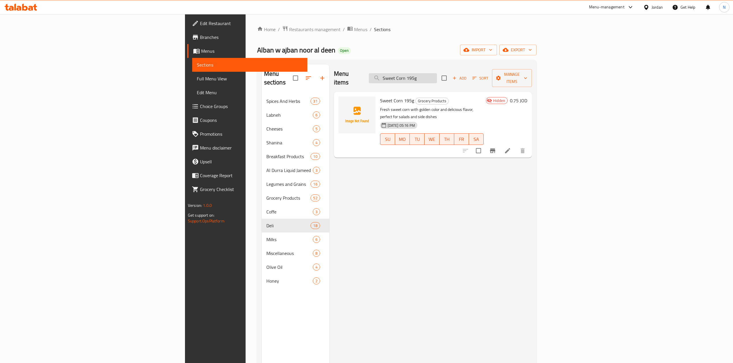
click at [437, 79] on input "Sweet Corn 195g" at bounding box center [403, 78] width 68 height 10
paste input "hamoot Jordanian Coffee"
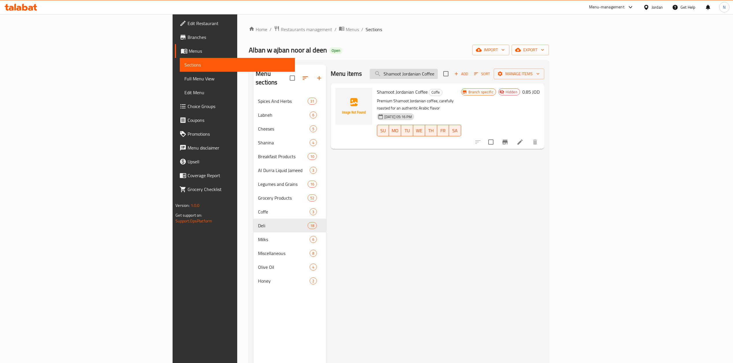
click at [438, 77] on input "Shamoot Jordanian Coffee" at bounding box center [404, 74] width 68 height 10
paste input "Tasty Baking Powder"
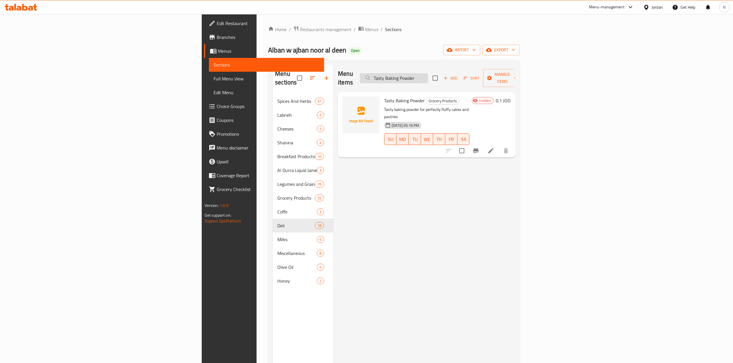
click at [428, 77] on input "Tasty Baking Powder" at bounding box center [394, 78] width 68 height 10
paste input "Vanilla"
click at [428, 77] on input "Tasty Baking Powder" at bounding box center [394, 78] width 68 height 10
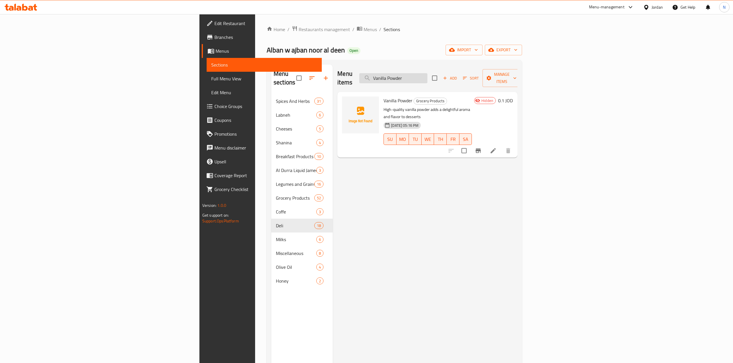
click at [427, 74] on input "Vanilla Powder" at bounding box center [393, 78] width 68 height 10
paste input "English Whole Oats 250g"
click at [427, 74] on input "English Whole Oats 250g" at bounding box center [393, 78] width 68 height 10
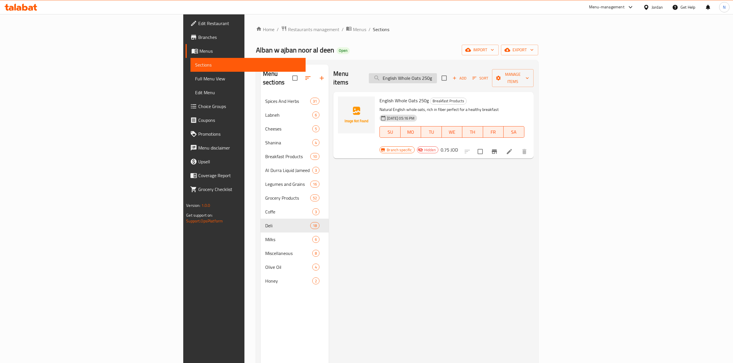
click at [437, 76] on input "English Whole Oats 250g" at bounding box center [403, 78] width 68 height 10
paste input "[PERSON_NAME]"
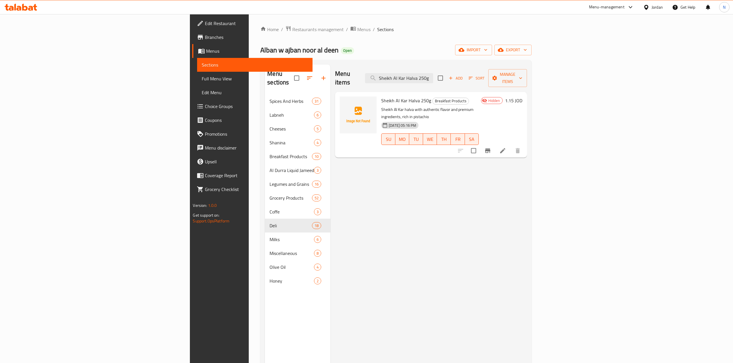
click at [477, 68] on div "Menu items Sheikh Al Kar Halva 250g Add Sort Manage items" at bounding box center [431, 78] width 192 height 27
click at [433, 74] on input "Sheikh Al Kar Halva 250g" at bounding box center [399, 78] width 68 height 10
paste input "Unium Chicken Luncheon 34"
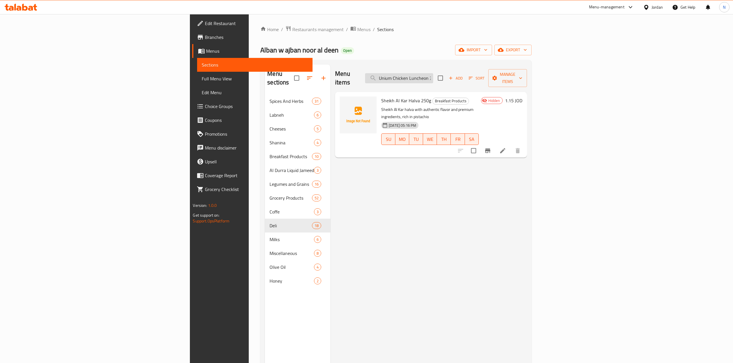
click at [433, 74] on input "Unium Chicken Luncheon 340g" at bounding box center [399, 78] width 68 height 10
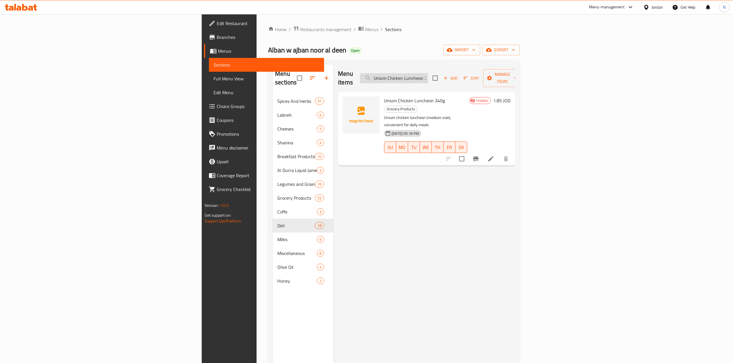
click at [428, 76] on input "Unium Chicken Luncheon 340g" at bounding box center [394, 78] width 68 height 10
paste input "Green Olives 50"
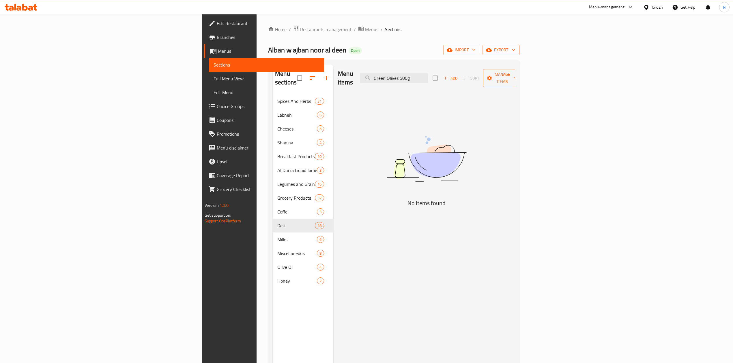
drag, startPoint x: 471, startPoint y: 73, endPoint x: 512, endPoint y: 82, distance: 42.1
click at [512, 82] on div "Menu items Green Olives 500g Add Sort Manage items" at bounding box center [426, 78] width 177 height 27
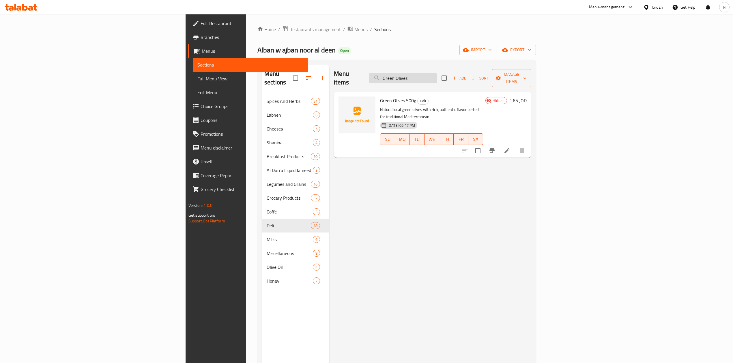
click at [437, 74] on input "Green Olives" at bounding box center [403, 78] width 68 height 10
paste input "Sliced Black Olives 200g"
click at [437, 74] on input "Sliced Black Olives 200g" at bounding box center [403, 78] width 68 height 10
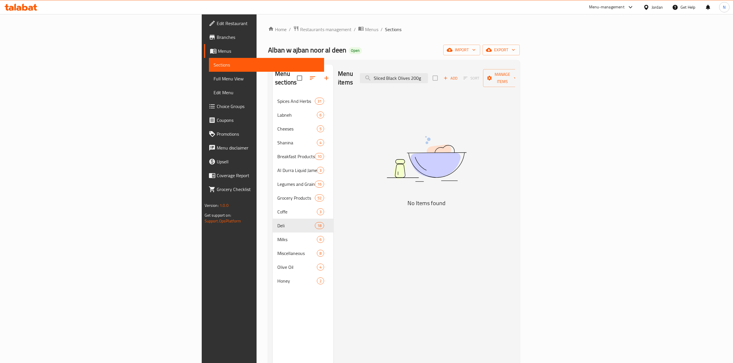
drag, startPoint x: 484, startPoint y: 73, endPoint x: 507, endPoint y: 78, distance: 23.6
click at [507, 78] on div "Menu items Sliced Black Olives 200g Add Sort Manage items" at bounding box center [426, 78] width 177 height 27
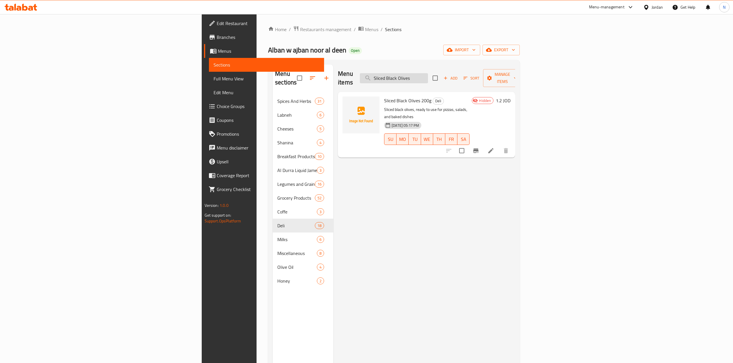
click at [428, 77] on input "Sliced Black Olives" at bounding box center [394, 78] width 68 height 10
paste input "panish"
click at [428, 77] on input "Spanish Black Olives" at bounding box center [394, 78] width 68 height 10
click at [428, 73] on input "Spanish Black Olives" at bounding box center [394, 78] width 68 height 10
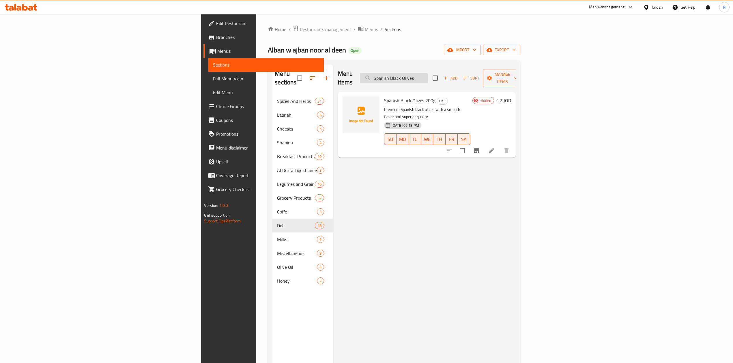
click at [428, 73] on input "Spanish Black Olives" at bounding box center [394, 78] width 68 height 10
paste input "Kaptillo Tomato Paste"
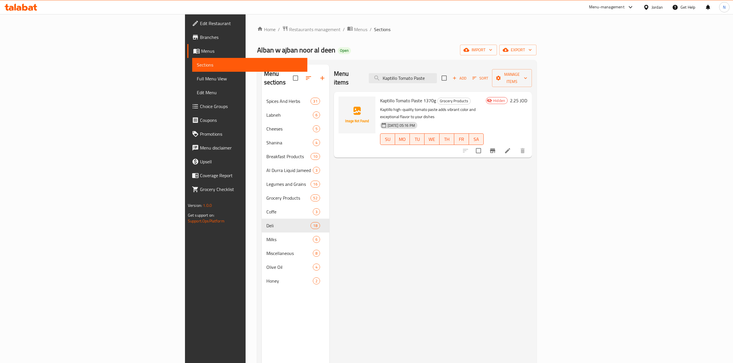
click at [467, 80] on div "Menu items Kaptillo Tomato Paste Add Sort Manage items" at bounding box center [433, 78] width 198 height 27
click at [437, 78] on input "Kaptillo Tomato Paste" at bounding box center [403, 78] width 68 height 10
paste input "uree"
click at [437, 78] on input "Kaptillo Tomato Paste" at bounding box center [403, 78] width 68 height 10
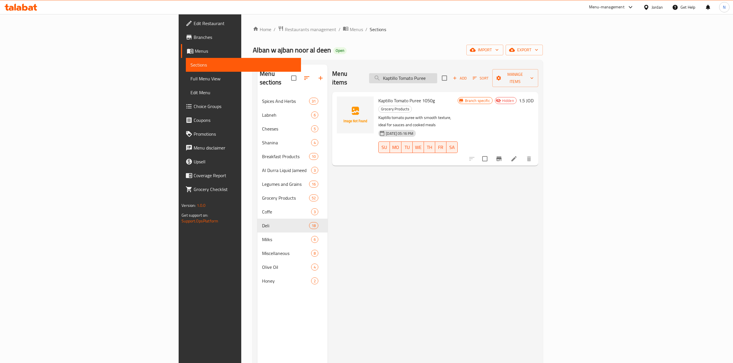
click at [437, 73] on input "Kaptillo Tomato Puree" at bounding box center [403, 78] width 68 height 10
paste input "Sun Bell Tuna"
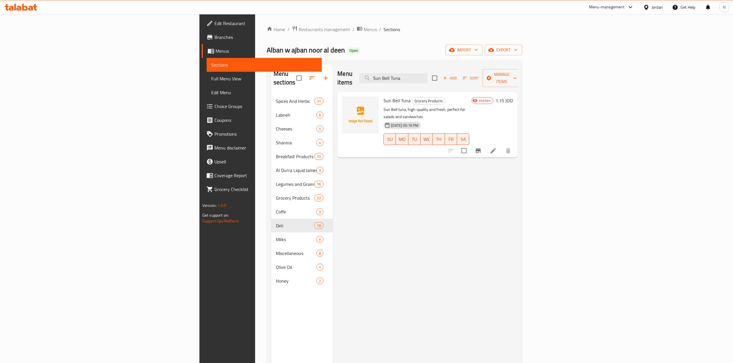
click at [465, 81] on div "Menu items Sun Bell Tuna Add Sort Manage items" at bounding box center [427, 78] width 180 height 27
click at [427, 73] on input "Sun Bell Tuna" at bounding box center [393, 78] width 68 height 10
paste input "Unium Chicken Sausages"
click at [427, 73] on input "Unium Chicken Sausages" at bounding box center [393, 78] width 68 height 10
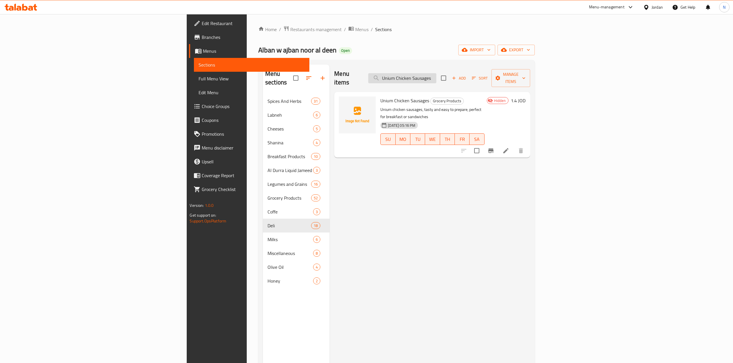
click at [436, 75] on input "Unium Chicken Sausages" at bounding box center [402, 78] width 68 height 10
paste input "Luncheon"
click at [436, 75] on input "Unium Chicken Luncheon" at bounding box center [402, 78] width 68 height 10
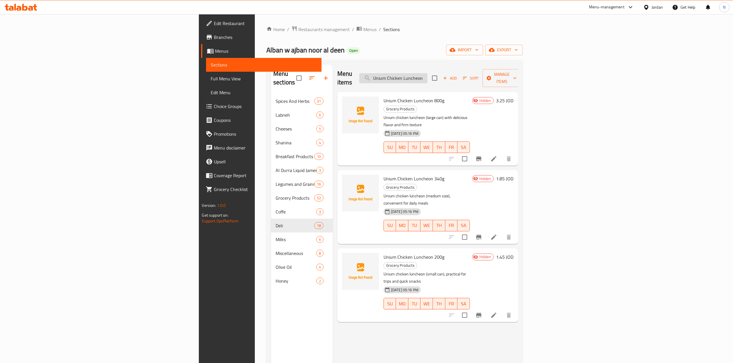
click at [427, 78] on input "Unium Chicken Luncheon" at bounding box center [393, 78] width 68 height 10
paste input "Jameedco Jameed Cubes"
click at [427, 78] on input "Unium Chicken Luncheon" at bounding box center [393, 78] width 68 height 10
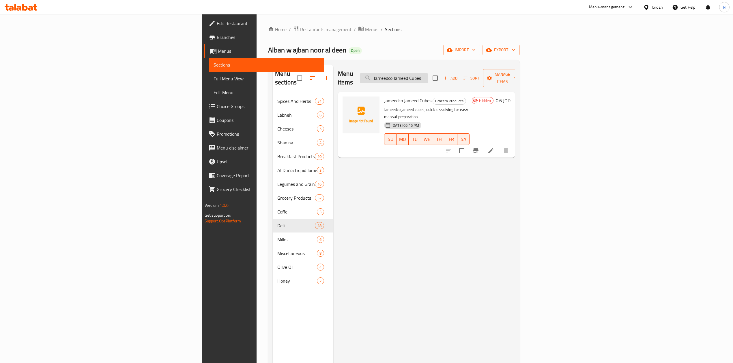
click at [428, 76] on input "Jameedco Jameed Cubes" at bounding box center [394, 78] width 68 height 10
paste input "Maggi Super Powde"
click at [428, 73] on input "Maggi Super Powde" at bounding box center [394, 78] width 68 height 10
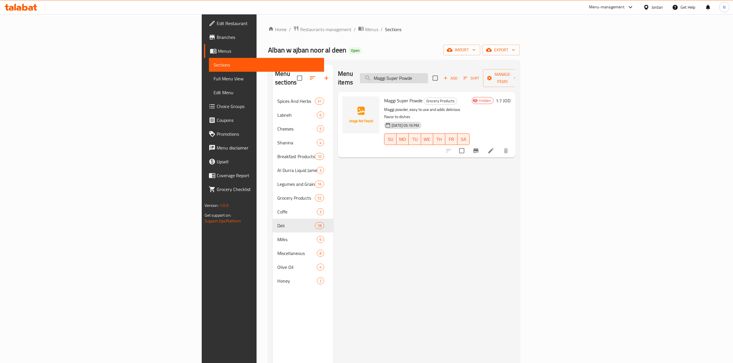
click at [428, 73] on input "Maggi Super Powde" at bounding box center [394, 78] width 68 height 10
paste input "Flax Seeds"
click at [428, 73] on input "Flax Seeds" at bounding box center [394, 78] width 68 height 10
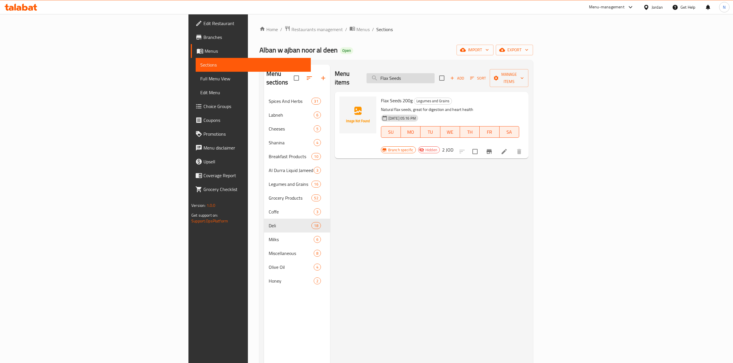
click at [434, 76] on input "Flax Seeds" at bounding box center [400, 78] width 68 height 10
paste input "Garden [PERSON_NAME]"
click at [434, 76] on input "Flax Seeds" at bounding box center [400, 78] width 68 height 10
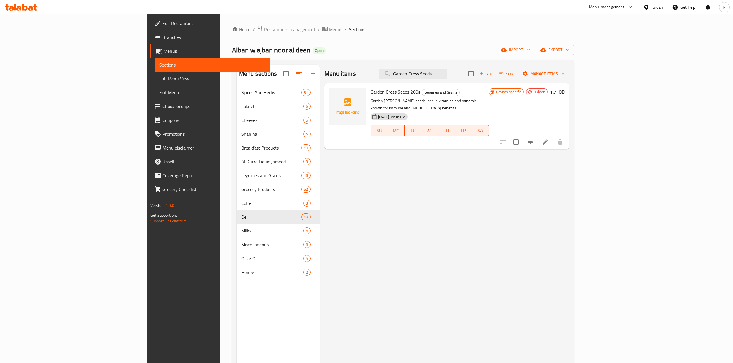
click at [463, 68] on div "Menu items Garden [PERSON_NAME] Seeds Add Sort Manage items" at bounding box center [446, 74] width 245 height 19
click at [447, 75] on input "Garden Cress Seeds" at bounding box center [413, 74] width 68 height 10
paste input "[PERSON_NAME] Full Cream Cream"
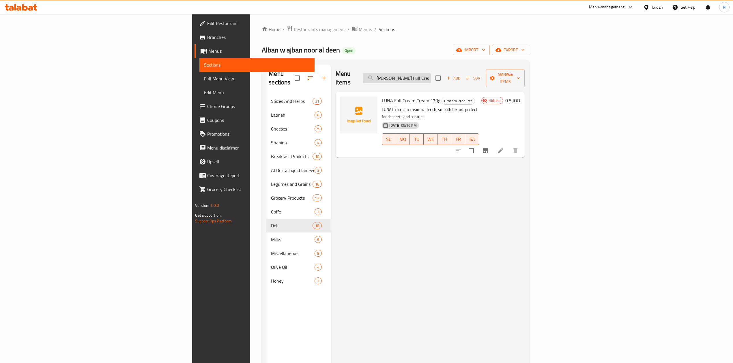
click at [431, 76] on input "[PERSON_NAME] Full Cream Cream" at bounding box center [397, 78] width 68 height 10
paste input "Evaporated Milk"
click at [431, 76] on input "[PERSON_NAME] Evaporated Milk" at bounding box center [397, 78] width 68 height 10
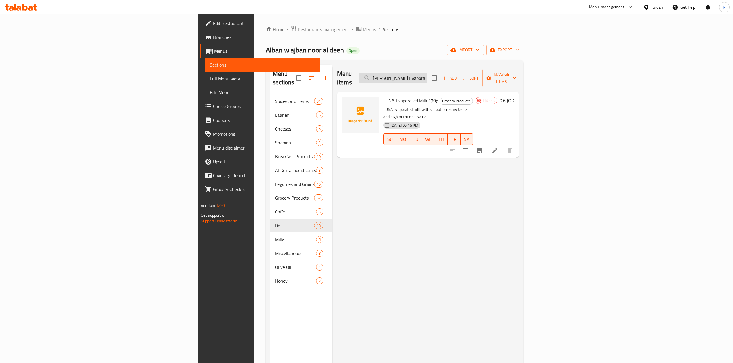
click at [427, 77] on input "[PERSON_NAME] Evaporated Milk" at bounding box center [393, 78] width 68 height 10
paste input "Sweet Corn 195g"
click at [427, 77] on input "Sweet Corn 195g" at bounding box center [393, 78] width 68 height 10
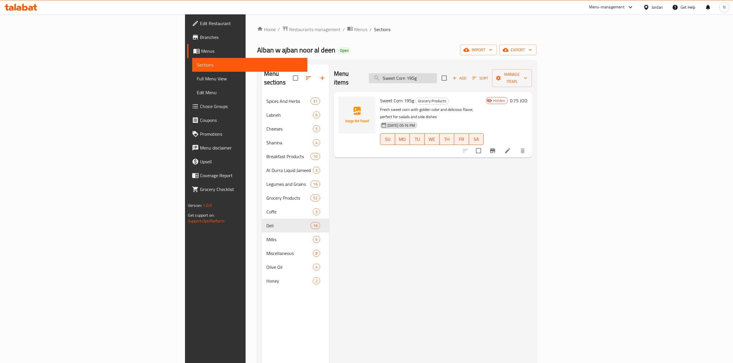
click at [437, 79] on input "Sweet Corn 195g" at bounding box center [403, 78] width 68 height 10
paste input "hamoot Jordanian Coffee"
click at [437, 79] on input "Sweet Corn 195g" at bounding box center [403, 78] width 68 height 10
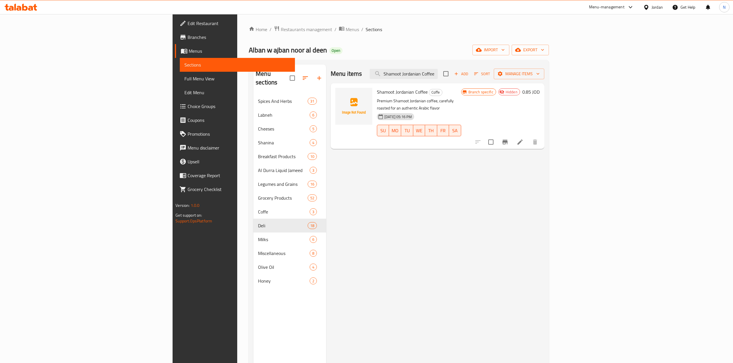
click at [493, 81] on div "Menu items Shamoot Jordanian Coffee Add Sort Manage items" at bounding box center [437, 74] width 213 height 19
click at [438, 78] on input "Shamoot Jordanian Coffee" at bounding box center [404, 74] width 68 height 10
paste input "Tasty Baking Powder"
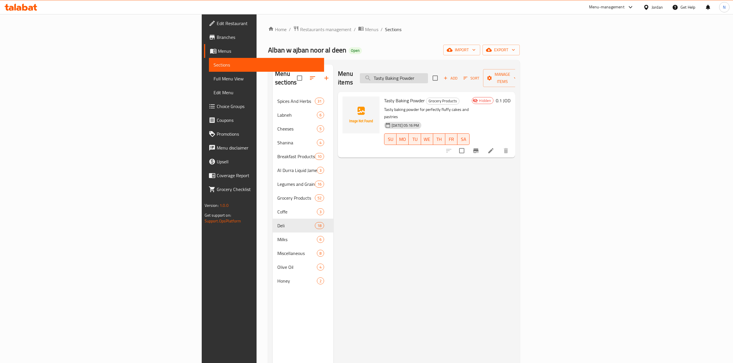
click at [428, 77] on input "Tasty Baking Powder" at bounding box center [394, 78] width 68 height 10
paste input "Vanilla"
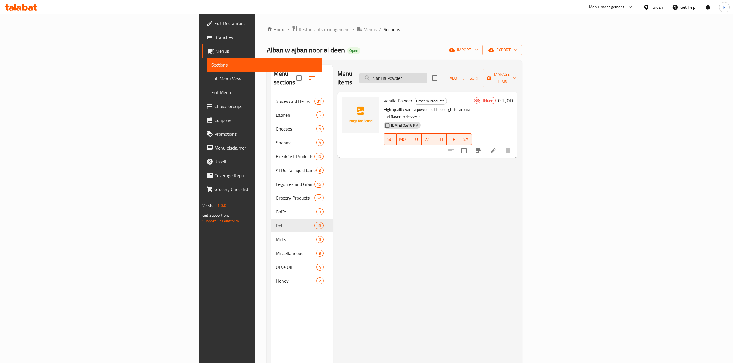
click at [427, 74] on input "Vanilla Powder" at bounding box center [393, 78] width 68 height 10
paste input "English Whole Oats 250g"
click at [427, 74] on input "English Whole Oats 250g" at bounding box center [393, 78] width 68 height 10
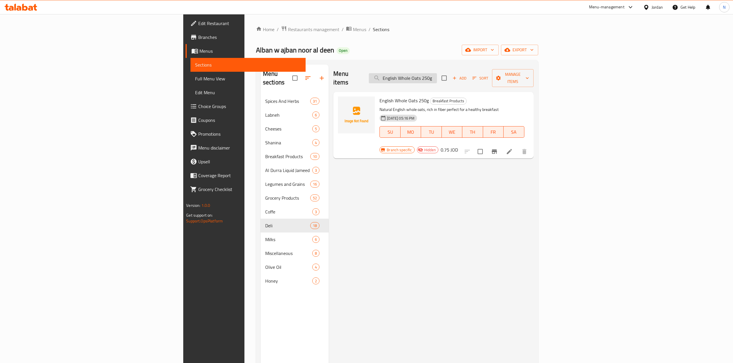
click at [437, 74] on input "English Whole Oats 250g" at bounding box center [403, 78] width 68 height 10
paste input "[PERSON_NAME]"
click at [437, 74] on input "Sheikh Al Kar Halva 250g" at bounding box center [403, 78] width 68 height 10
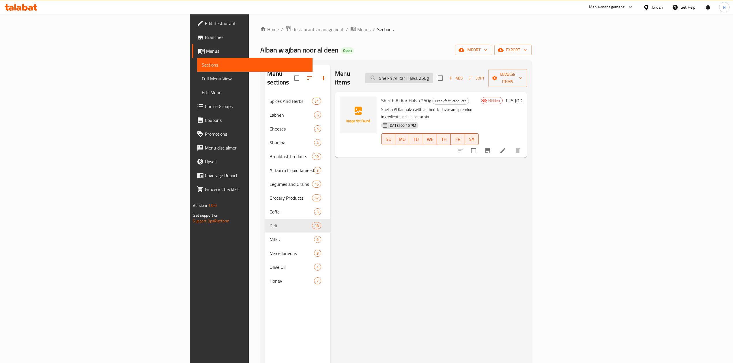
click at [433, 77] on input "Sheikh Al Kar Halva 250g" at bounding box center [399, 78] width 68 height 10
paste input "Unium Chicken Luncheon 34"
type input "Unium Chicken Luncheon 340g"
click at [433, 77] on input "Unium Chicken Luncheon 340g" at bounding box center [399, 78] width 68 height 10
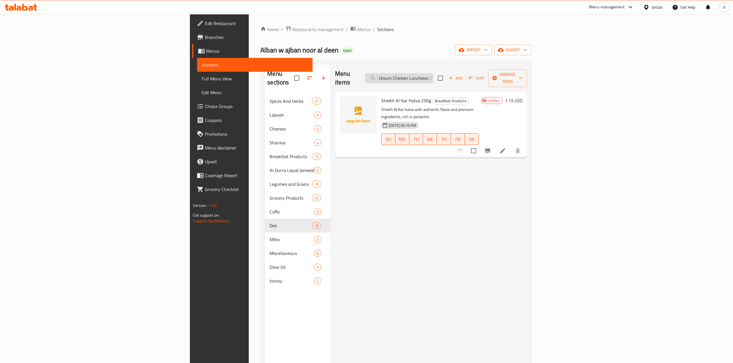
scroll to position [0, 8]
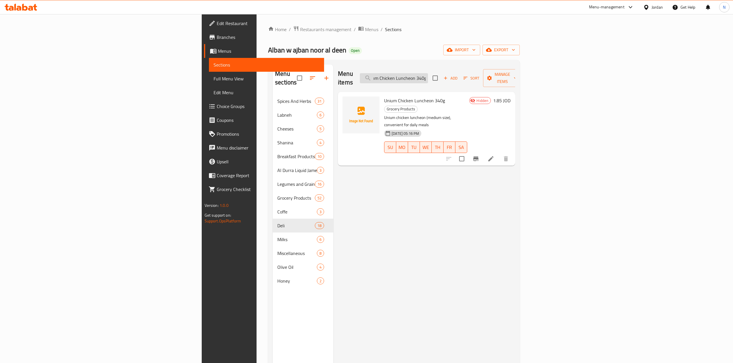
click at [428, 73] on input "Unium Chicken Luncheon 340g" at bounding box center [394, 78] width 68 height 10
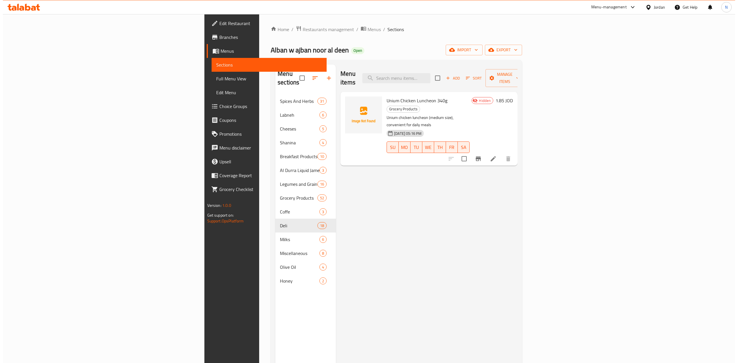
scroll to position [0, 0]
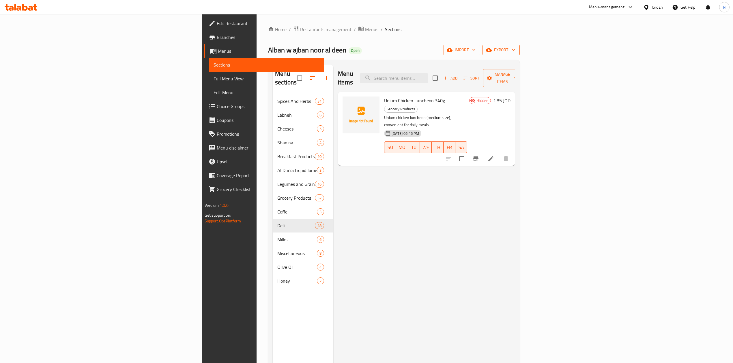
click at [515, 52] on span "export" at bounding box center [501, 49] width 28 height 7
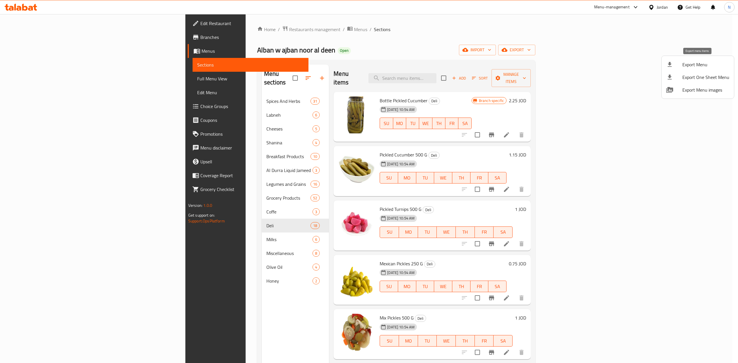
click at [696, 63] on span "Export Menu" at bounding box center [706, 64] width 47 height 7
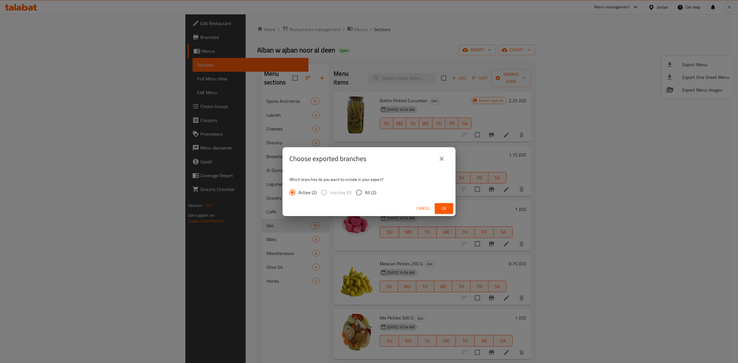
drag, startPoint x: 369, startPoint y: 193, endPoint x: 417, endPoint y: 210, distance: 50.3
click at [369, 193] on span "All (2)" at bounding box center [370, 192] width 11 height 7
click at [360, 193] on input "All (2)" at bounding box center [359, 193] width 12 height 12
radio input "true"
click at [440, 212] on button "Ok" at bounding box center [444, 208] width 18 height 11
